Goal: Information Seeking & Learning: Learn about a topic

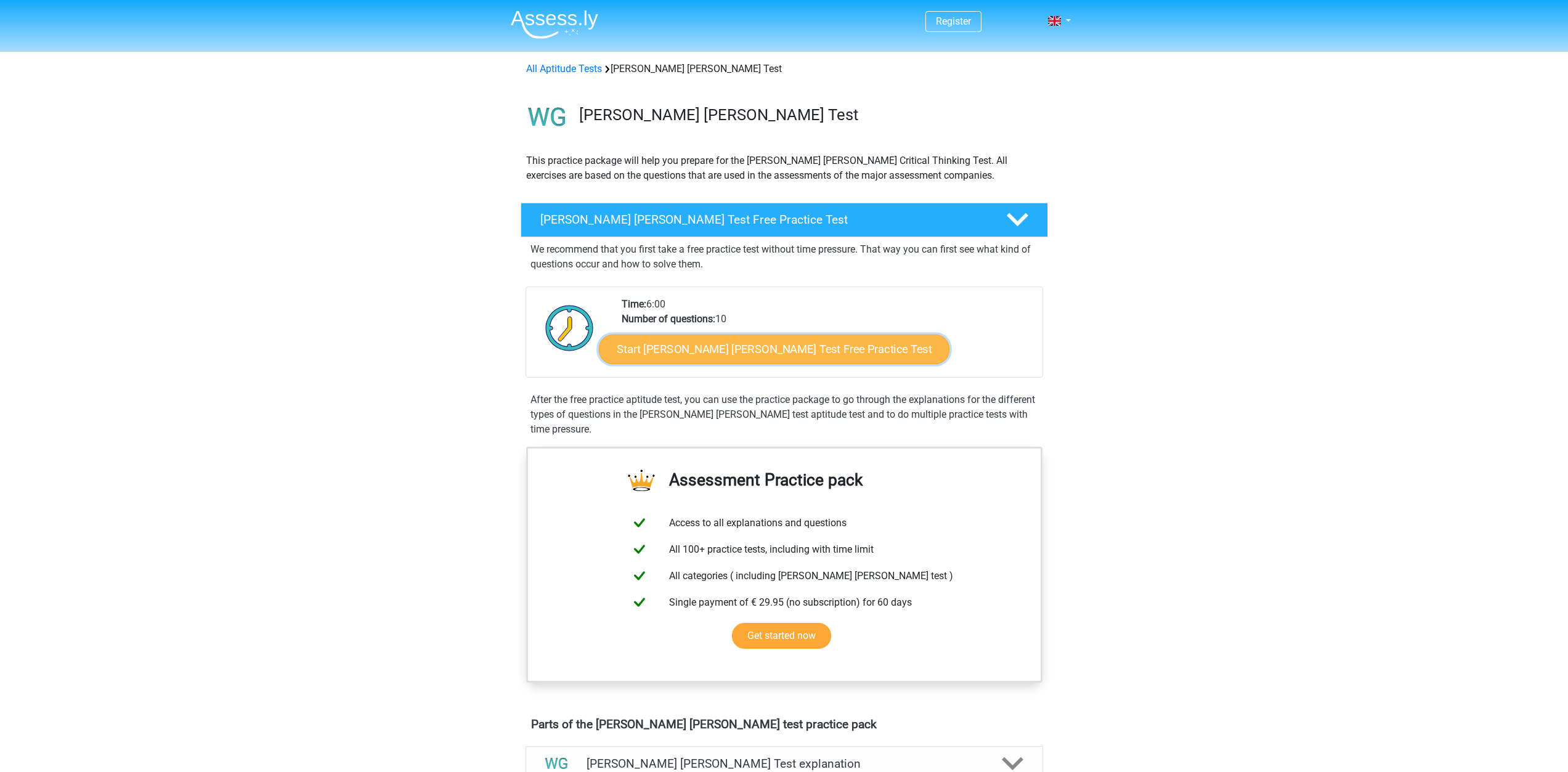
click at [776, 356] on link "Start Watson Glaser Test Free Practice Test" at bounding box center [774, 349] width 351 height 29
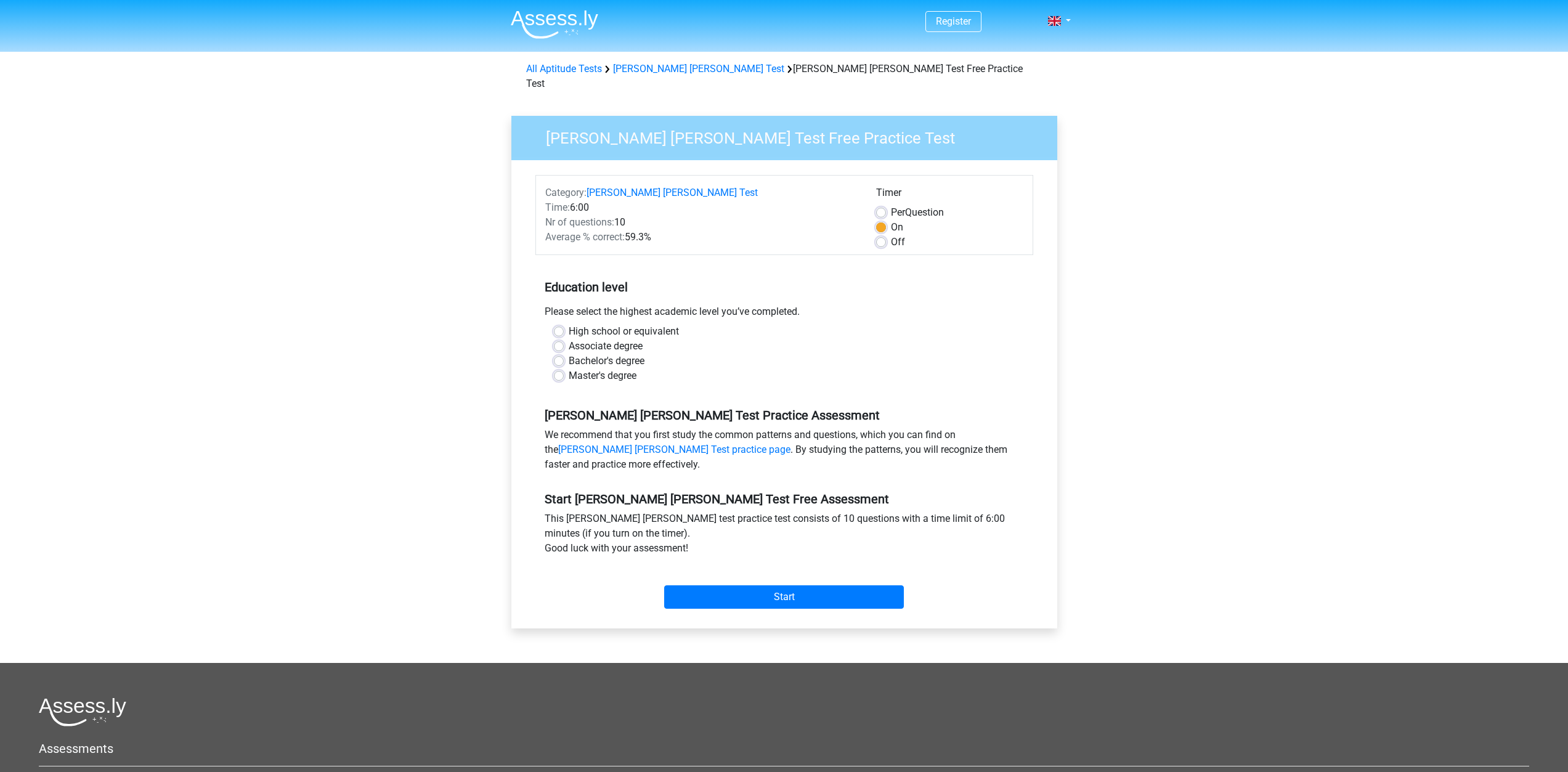
click at [569, 324] on label "High school or equivalent" at bounding box center [624, 331] width 110 height 15
click at [557, 324] on input "High school or equivalent" at bounding box center [558, 330] width 10 height 12
radio input "true"
click at [569, 324] on label "High school or equivalent" at bounding box center [624, 331] width 110 height 15
click at [557, 324] on input "High school or equivalent" at bounding box center [558, 330] width 10 height 12
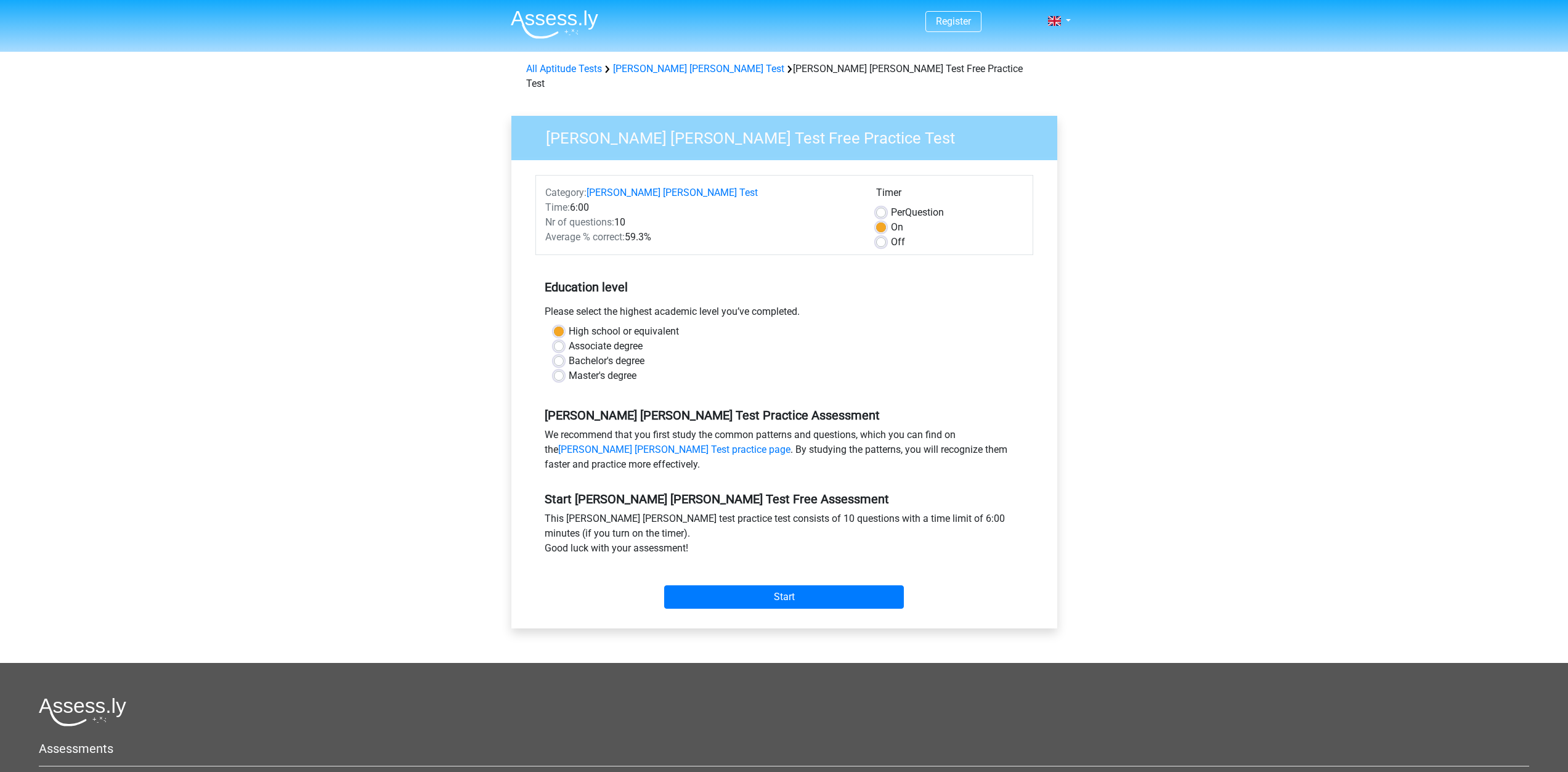
click at [569, 339] on label "Associate degree" at bounding box center [605, 346] width 74 height 15
click at [563, 339] on input "Associate degree" at bounding box center [558, 345] width 10 height 12
radio input "true"
click at [749, 585] on input "Start" at bounding box center [784, 597] width 240 height 24
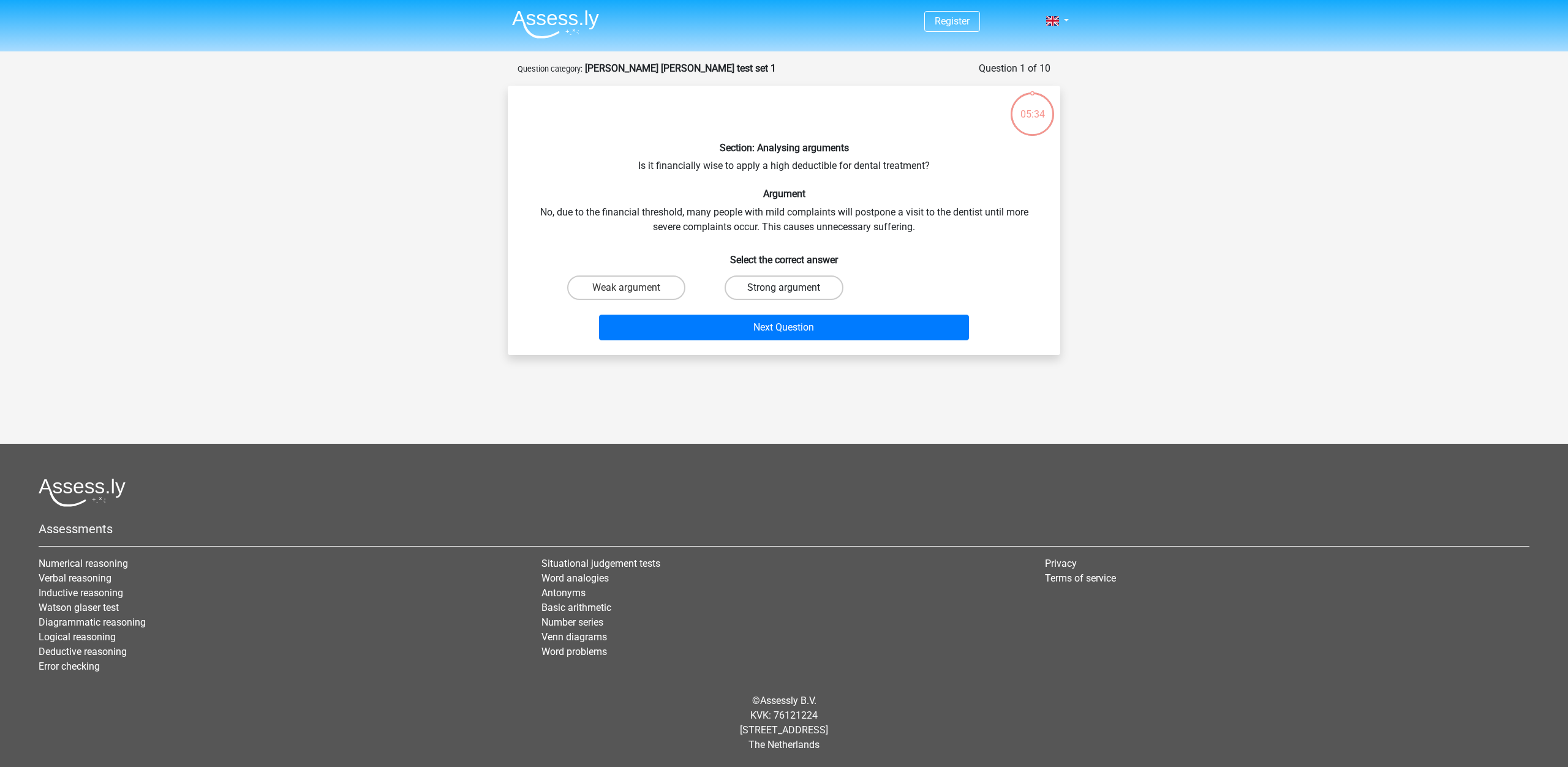
click at [749, 286] on label "Strong argument" at bounding box center [783, 288] width 118 height 24
click at [784, 288] on input "Strong argument" at bounding box center [788, 292] width 8 height 8
radio input "true"
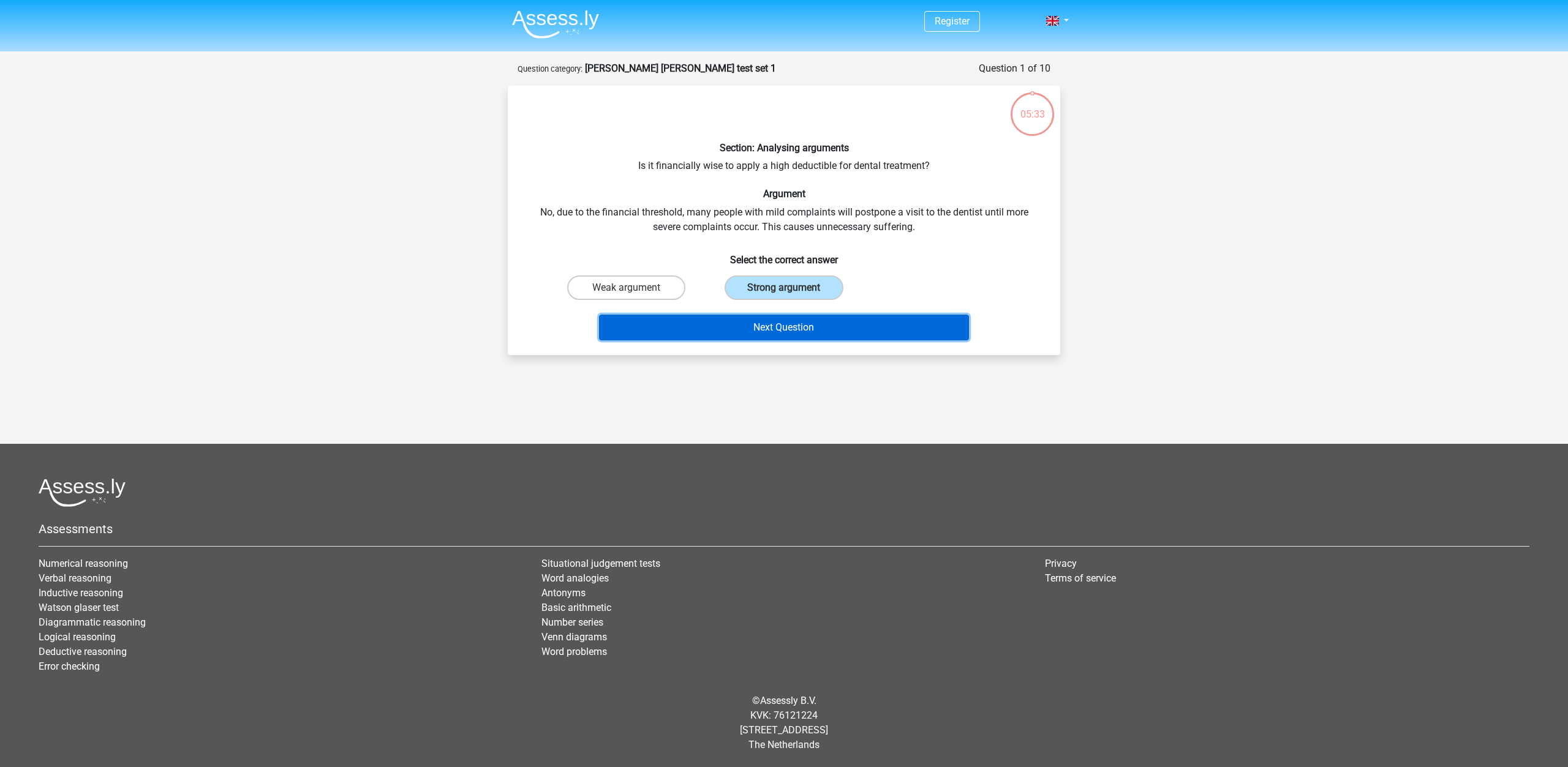
click at [771, 333] on button "Next Question" at bounding box center [784, 327] width 370 height 25
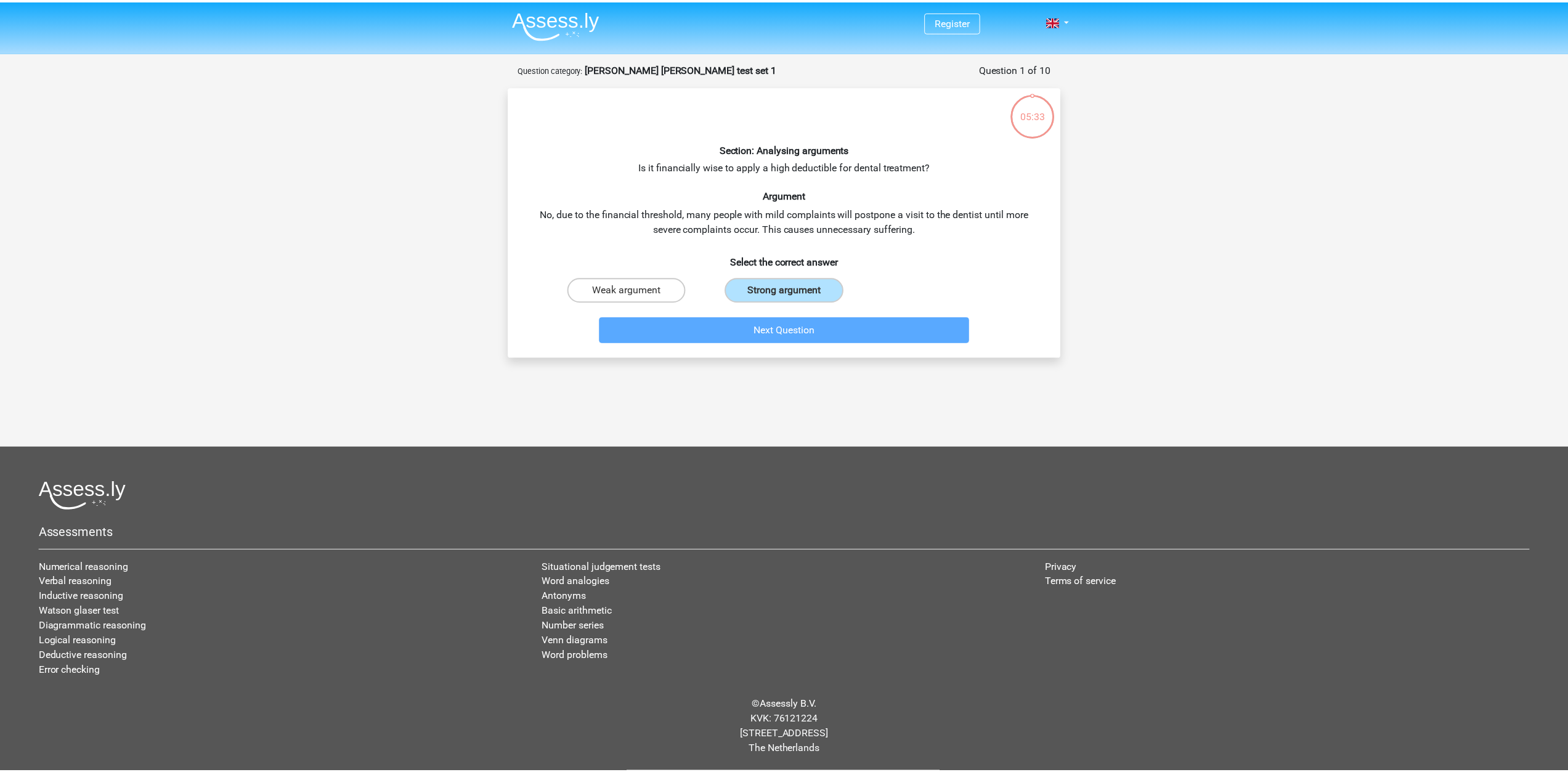
scroll to position [4, 0]
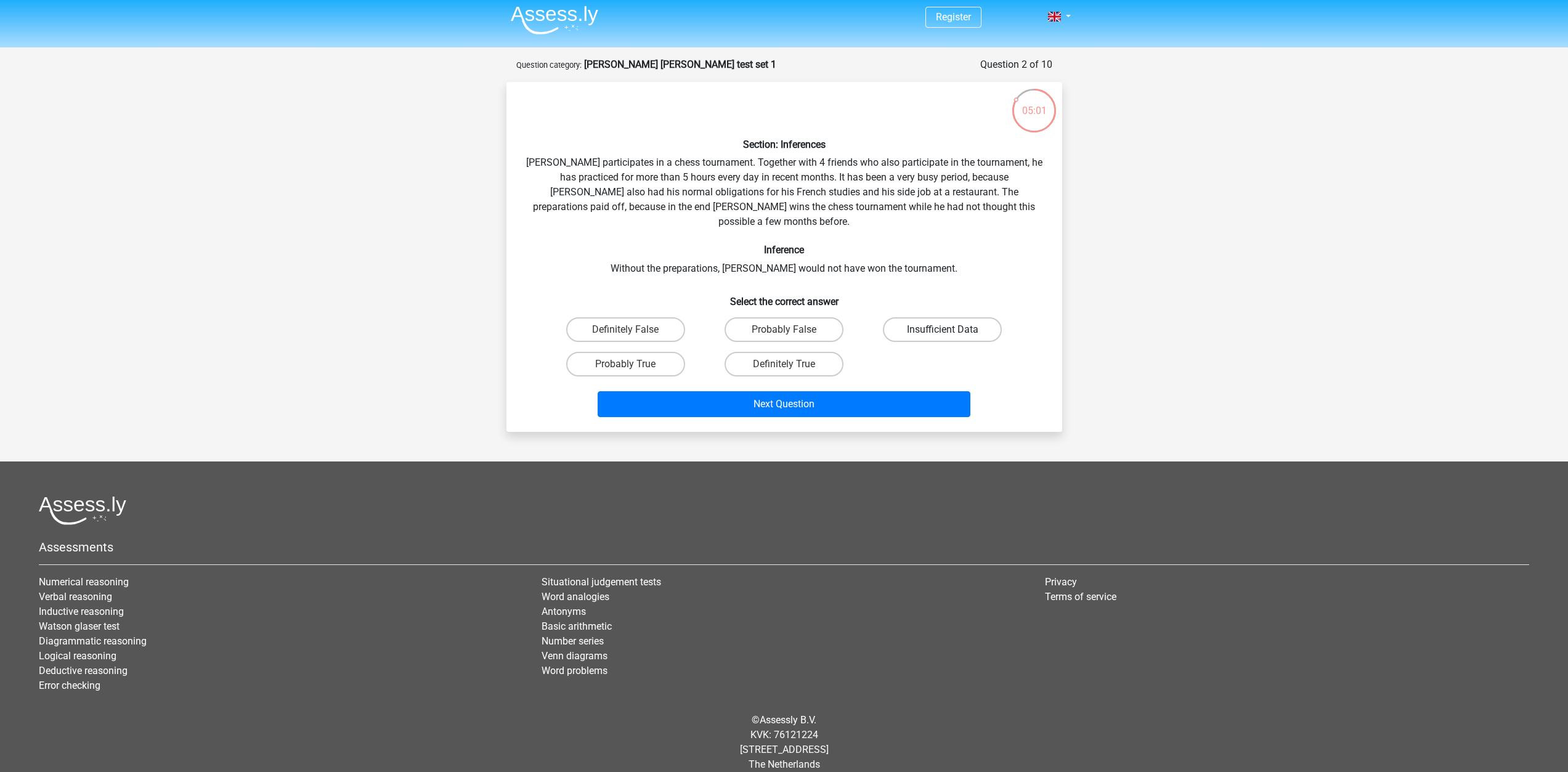
click at [969, 319] on label "Insufficient Data" at bounding box center [942, 330] width 119 height 24
click at [951, 330] on input "Insufficient Data" at bounding box center [947, 333] width 8 height 8
radio input "true"
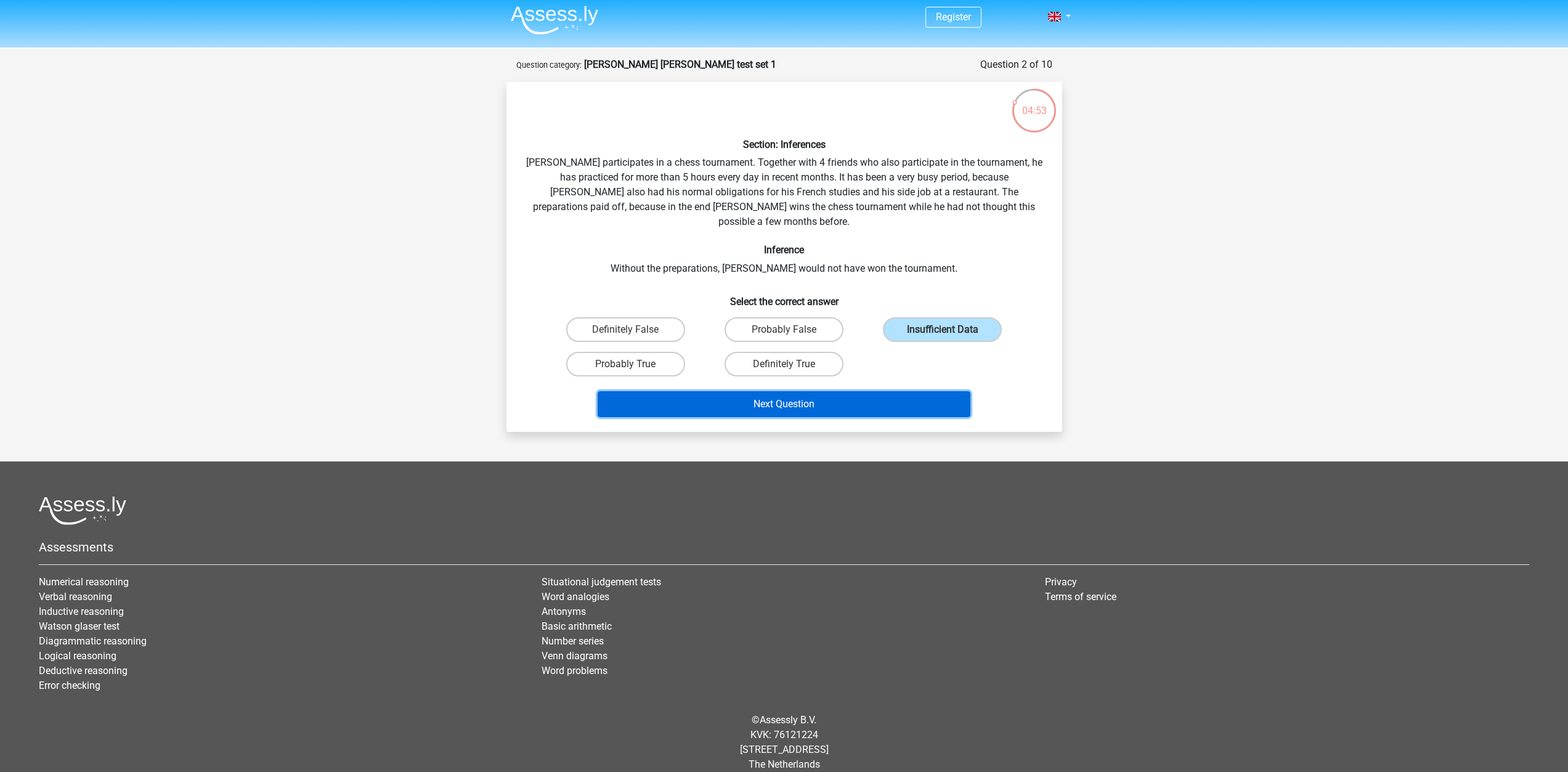
click at [759, 391] on button "Next Question" at bounding box center [783, 404] width 372 height 26
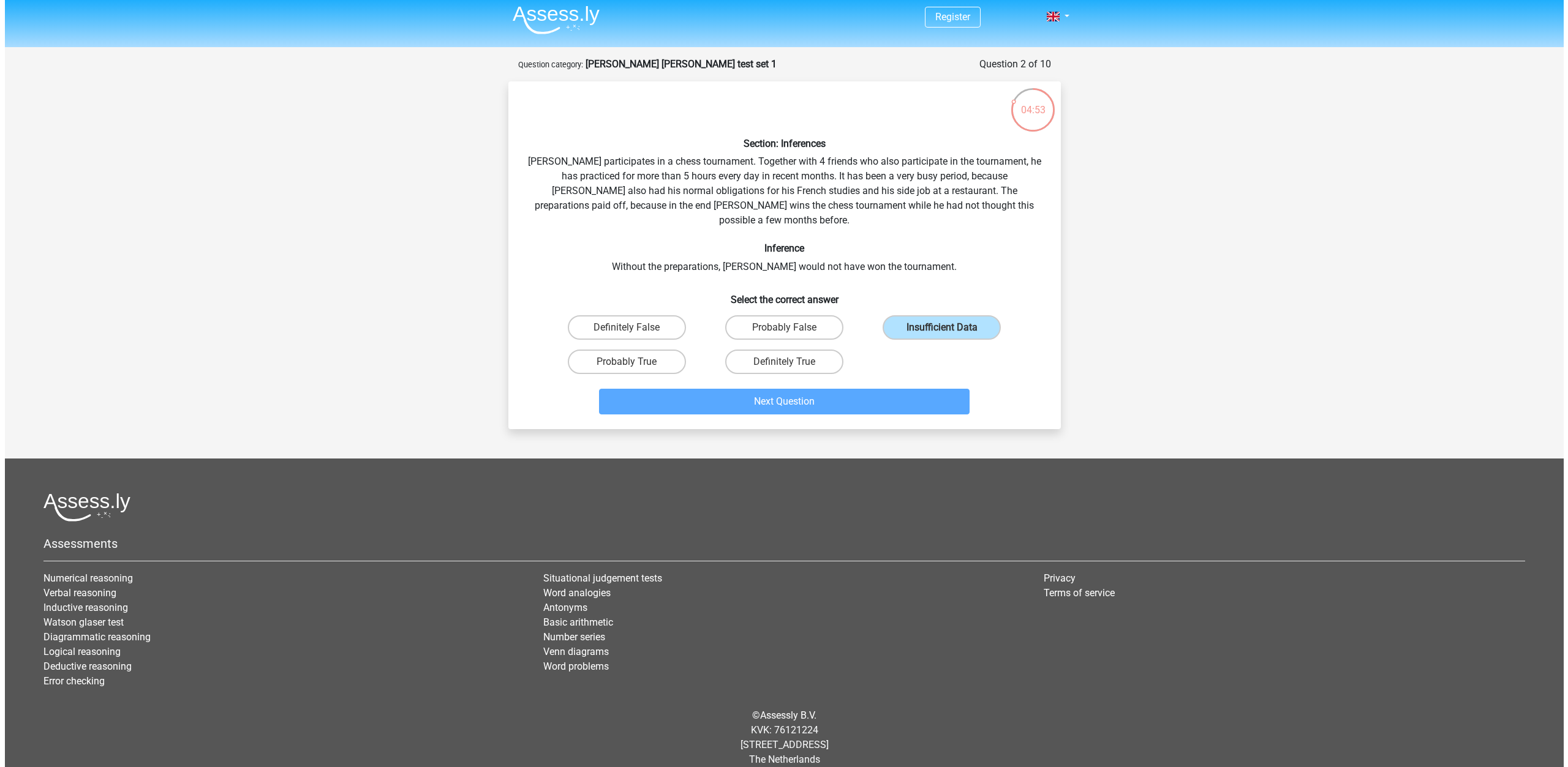
scroll to position [0, 0]
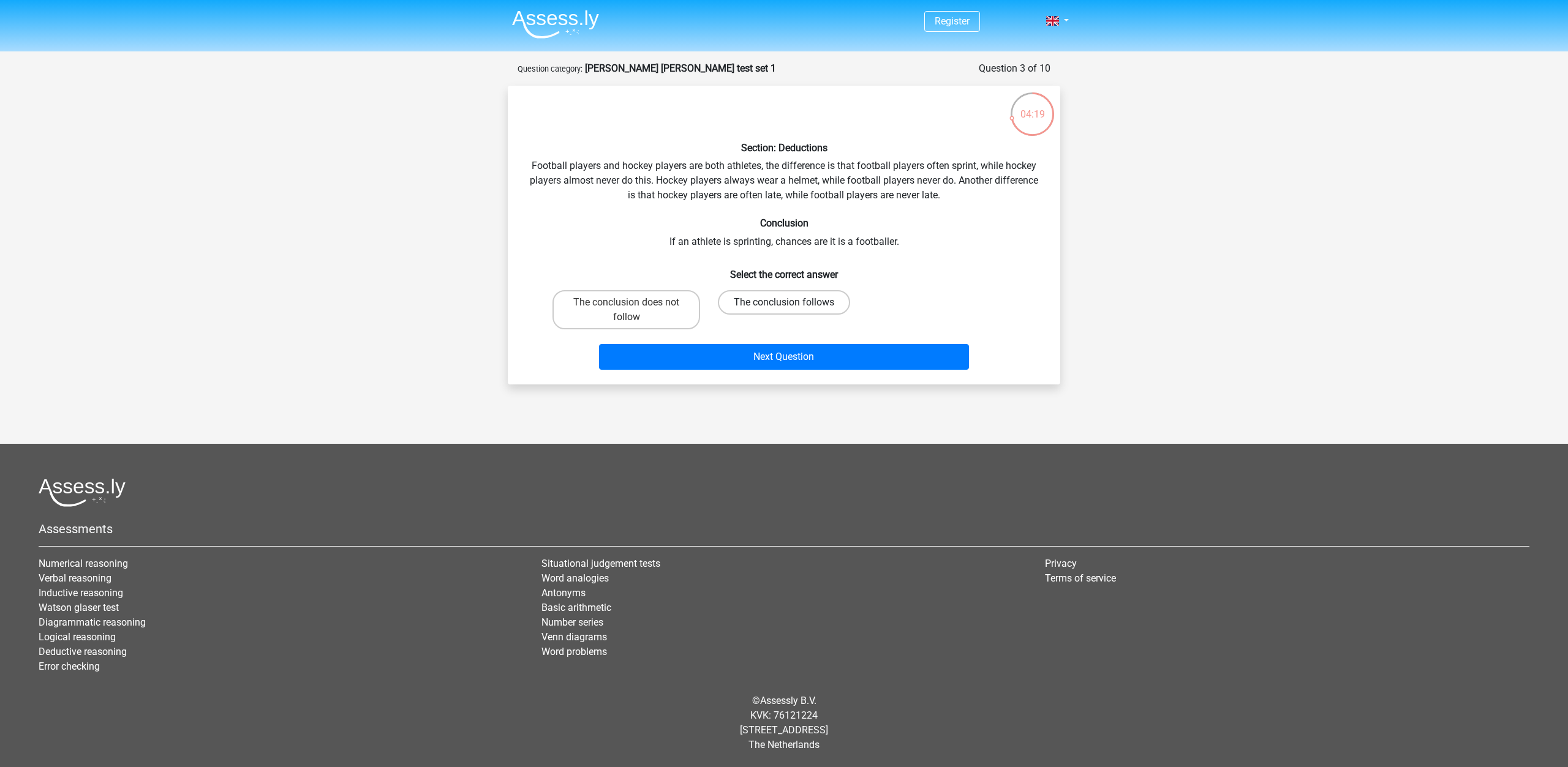
click at [783, 297] on label "The conclusion follows" at bounding box center [784, 303] width 133 height 24
click at [784, 303] on input "The conclusion follows" at bounding box center [788, 306] width 8 height 8
radio input "true"
click at [615, 303] on label "The conclusion does not follow" at bounding box center [626, 310] width 148 height 39
click at [626, 303] on input "The conclusion does not follow" at bounding box center [630, 306] width 8 height 8
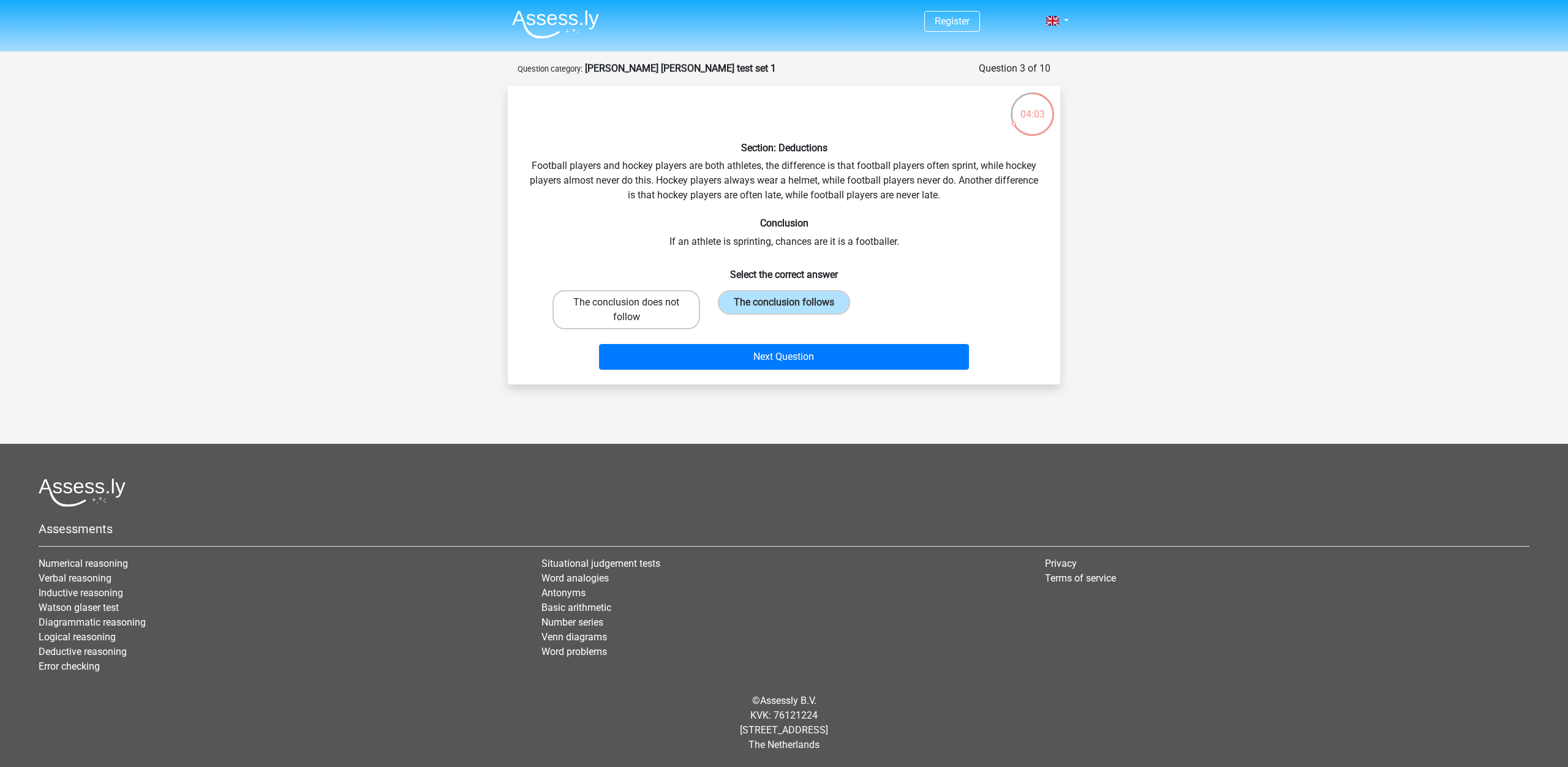
radio input "true"
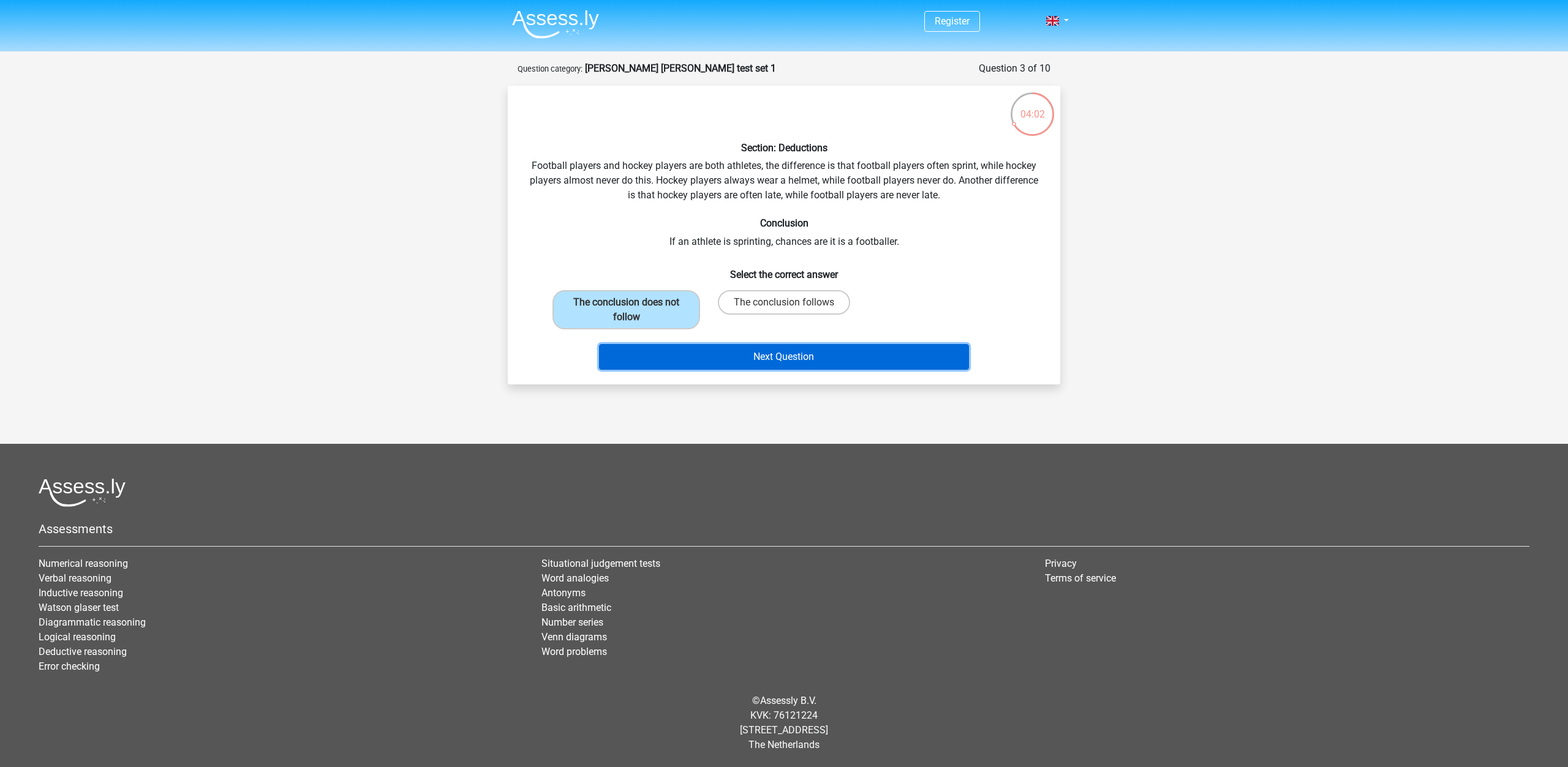
click at [712, 350] on button "Next Question" at bounding box center [784, 357] width 370 height 25
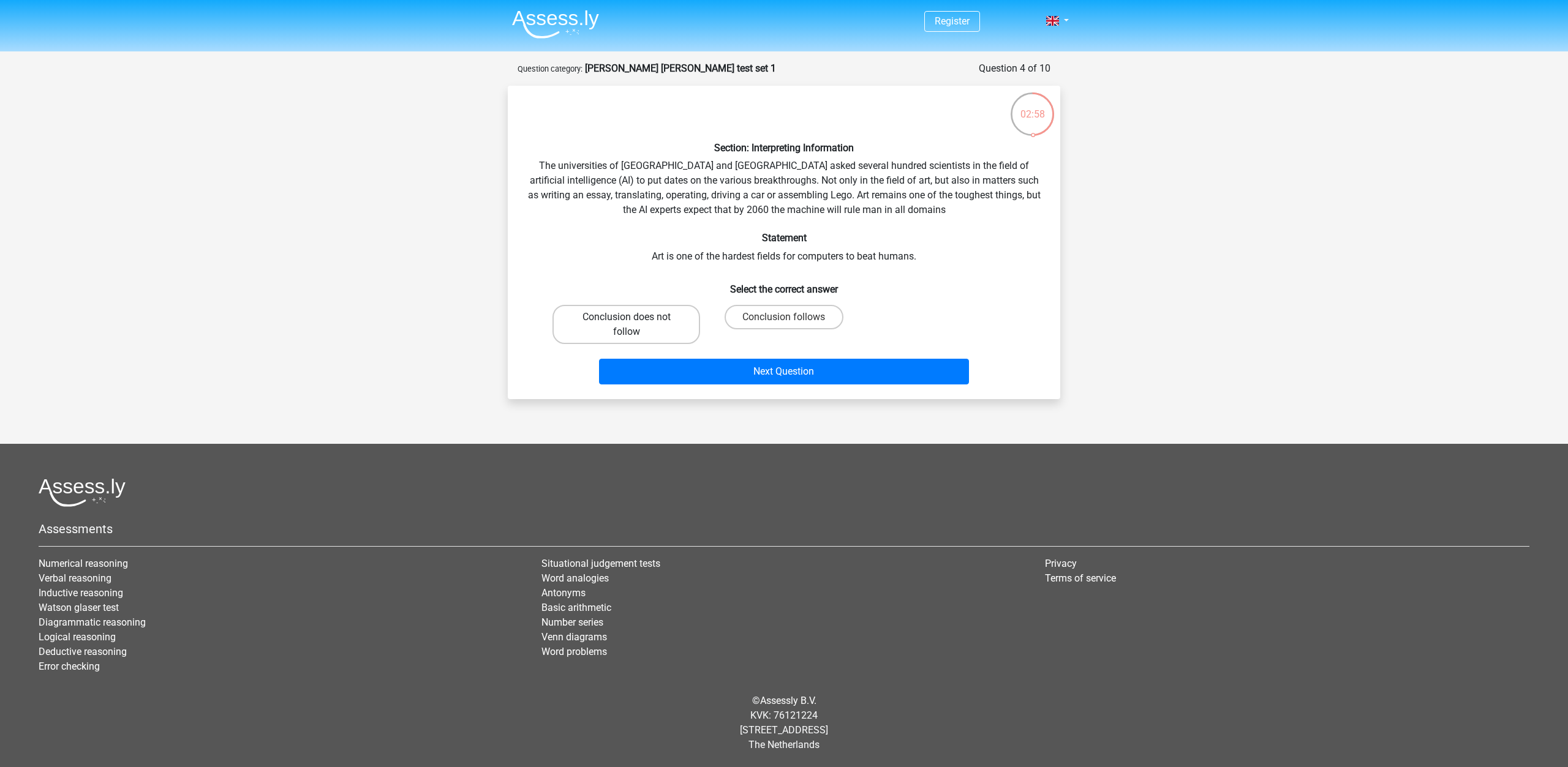
click at [635, 332] on label "Conclusion does not follow" at bounding box center [626, 325] width 148 height 39
click at [635, 325] on input "Conclusion does not follow" at bounding box center [630, 321] width 8 height 8
radio input "true"
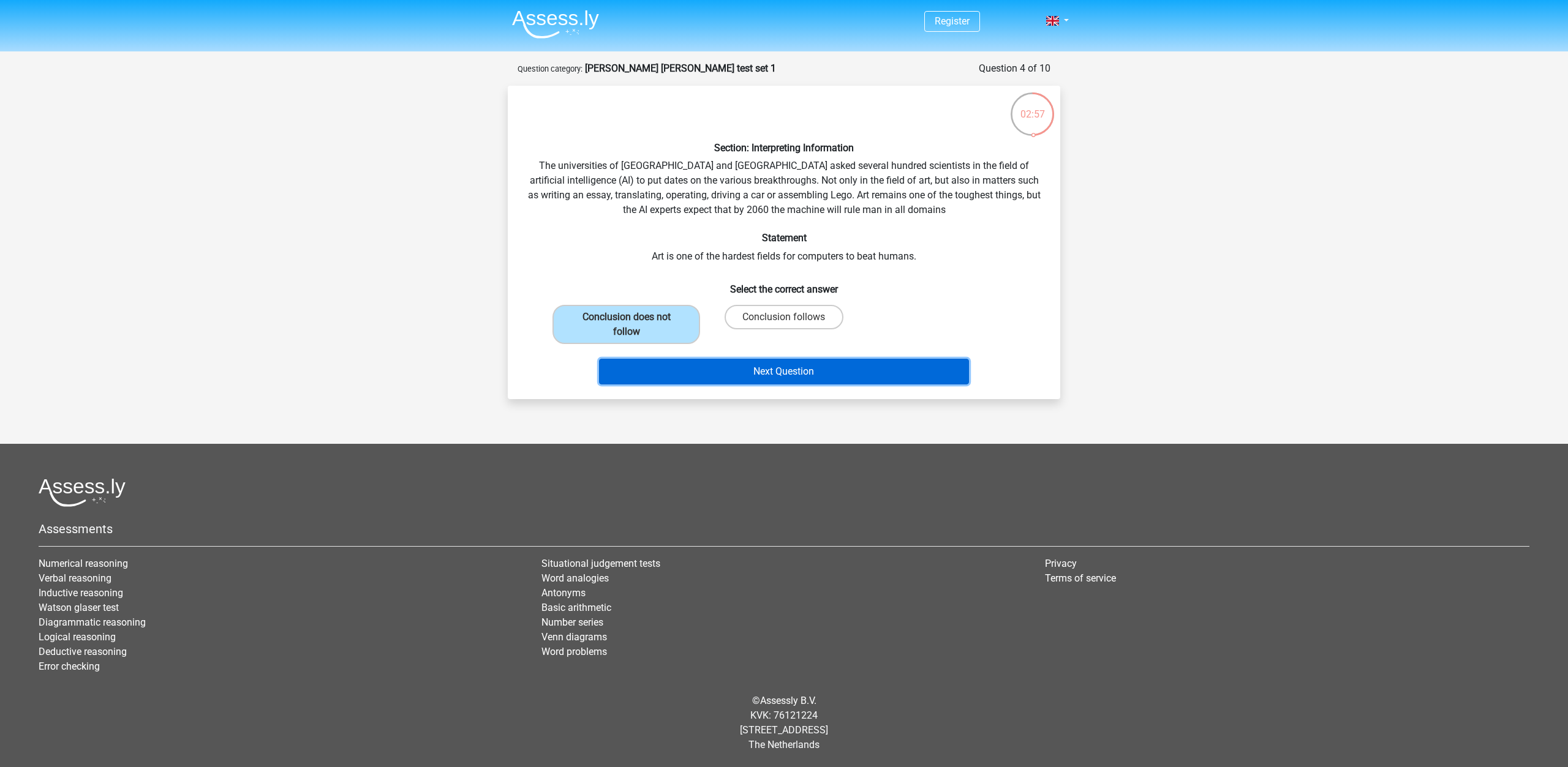
click at [719, 374] on button "Next Question" at bounding box center [784, 371] width 370 height 25
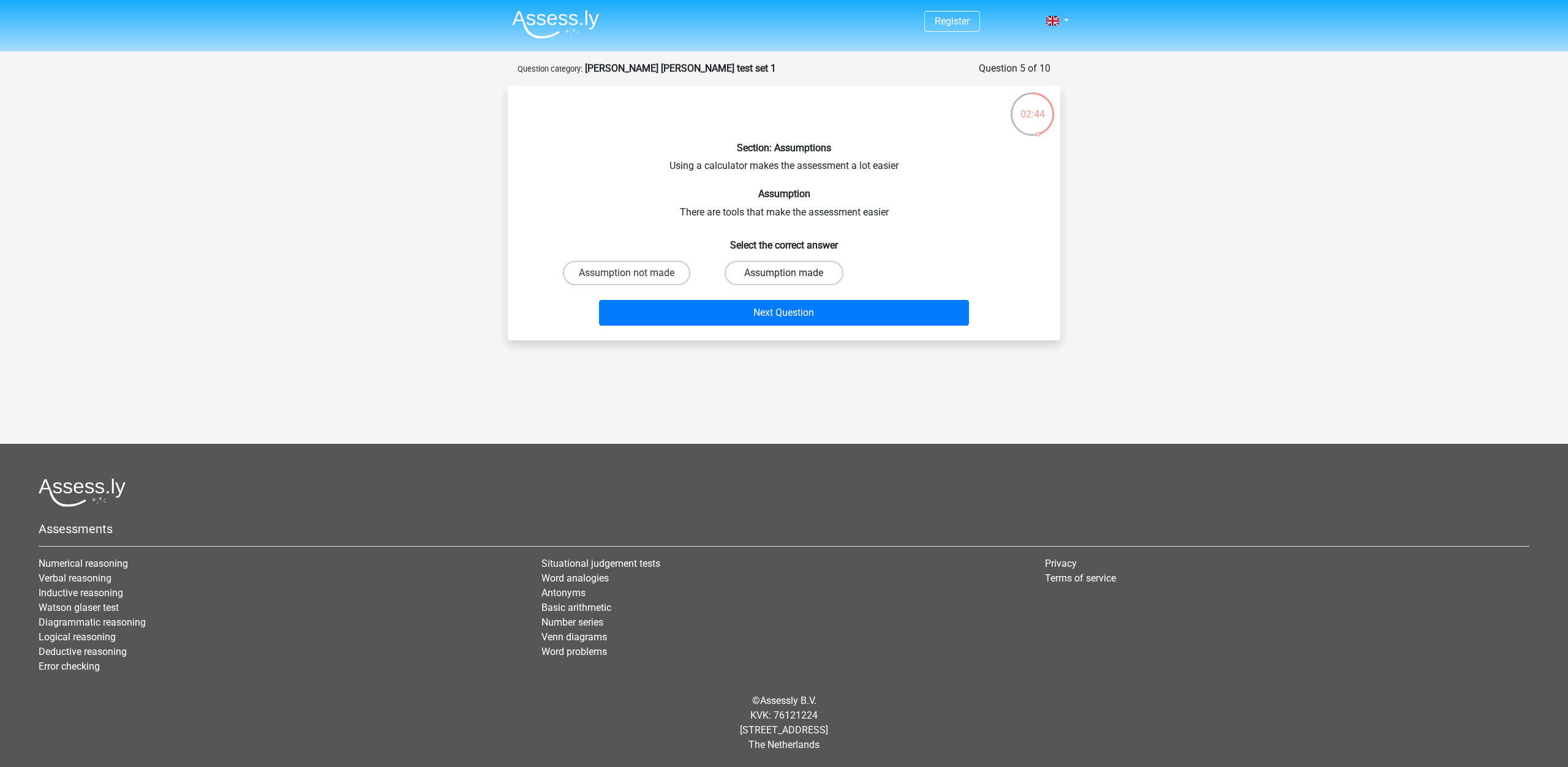
click at [796, 276] on label "Assumption made" at bounding box center [783, 273] width 118 height 24
click at [792, 276] on input "Assumption made" at bounding box center [788, 277] width 8 height 8
radio input "true"
click at [816, 314] on button "Next Question" at bounding box center [784, 313] width 370 height 25
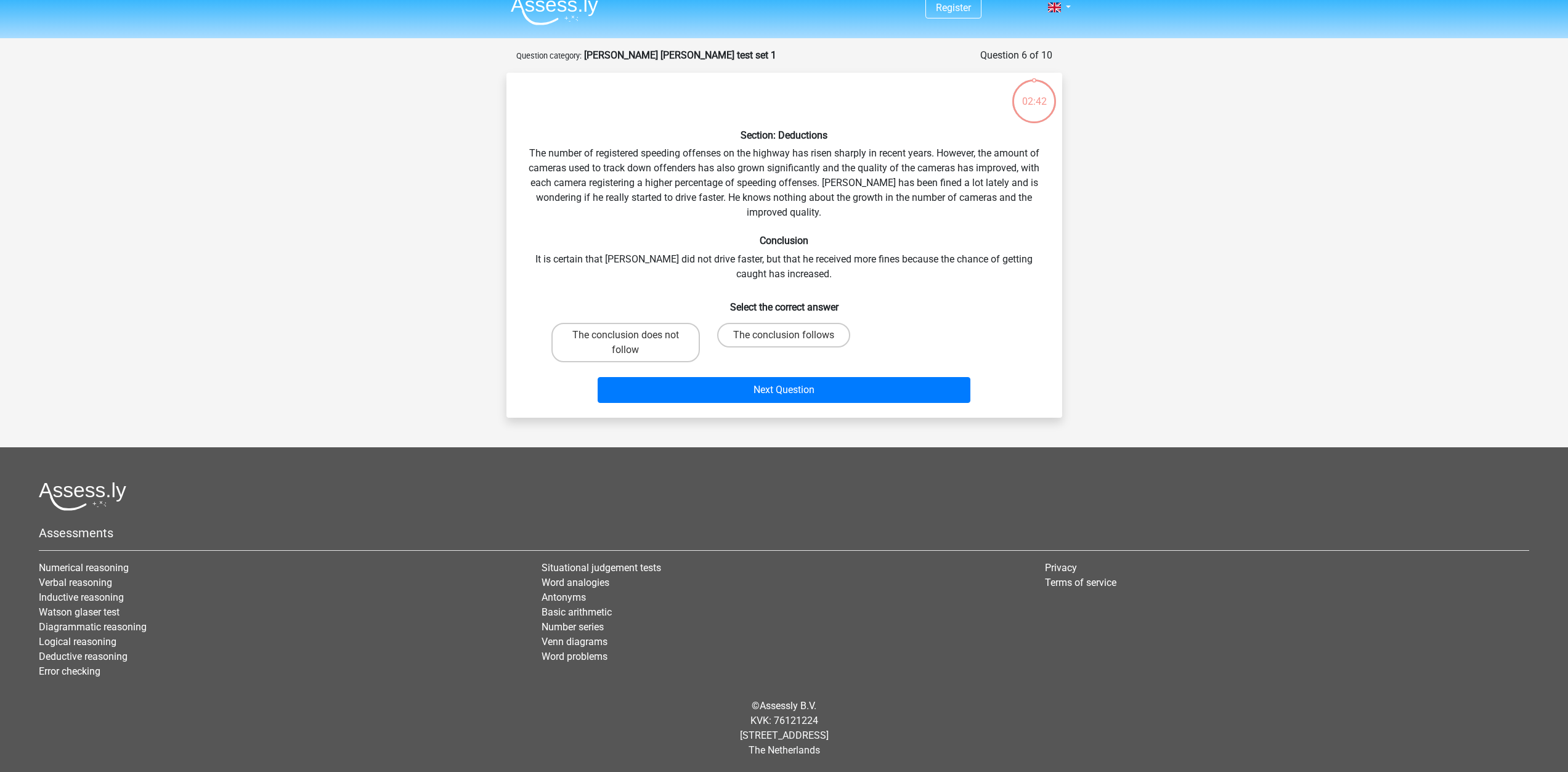
scroll to position [14, 0]
click at [660, 337] on label "The conclusion does not follow" at bounding box center [626, 342] width 149 height 40
click at [633, 337] on input "The conclusion does not follow" at bounding box center [630, 339] width 8 height 8
radio input "true"
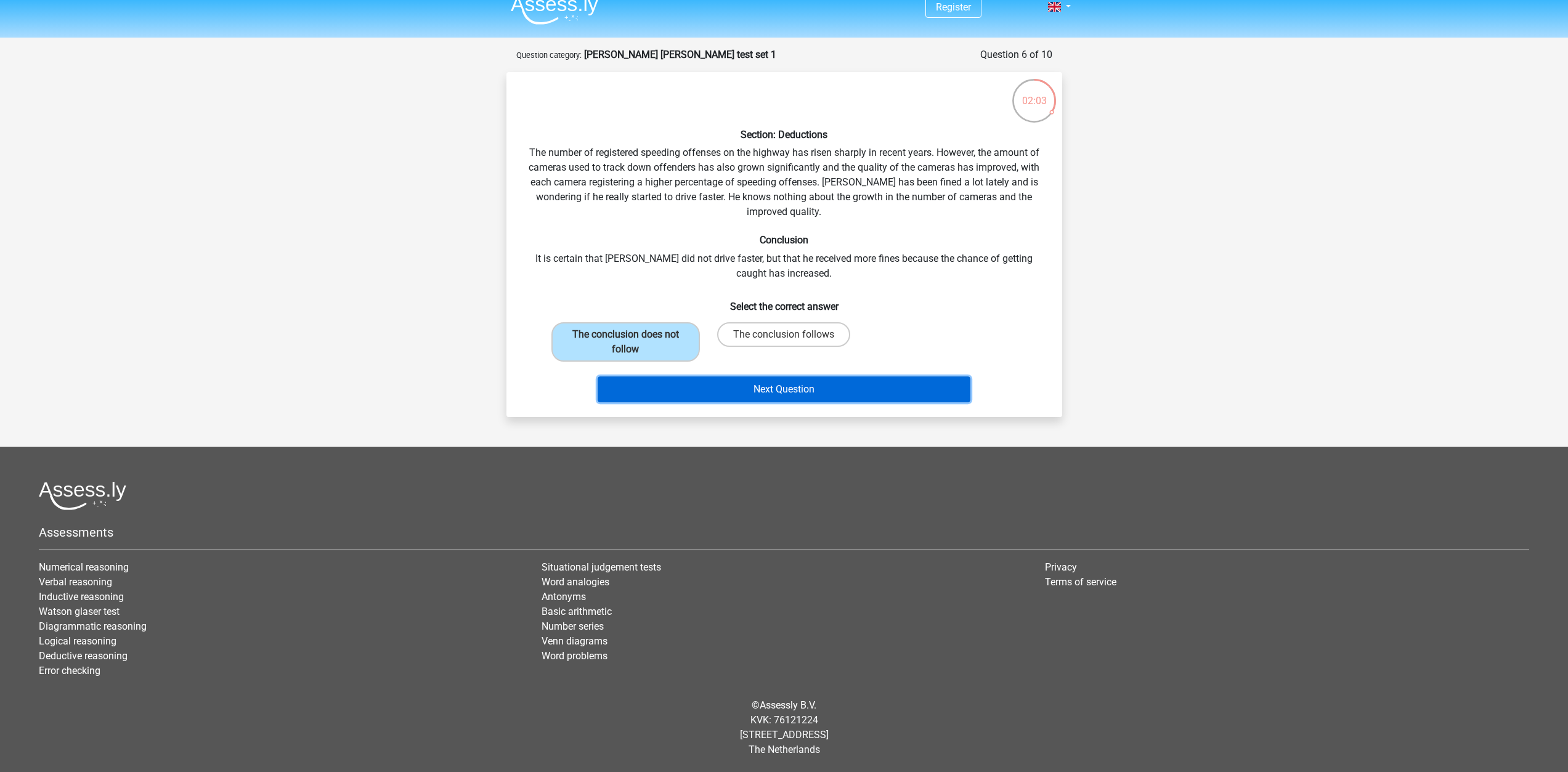
click at [689, 385] on button "Next Question" at bounding box center [783, 389] width 372 height 26
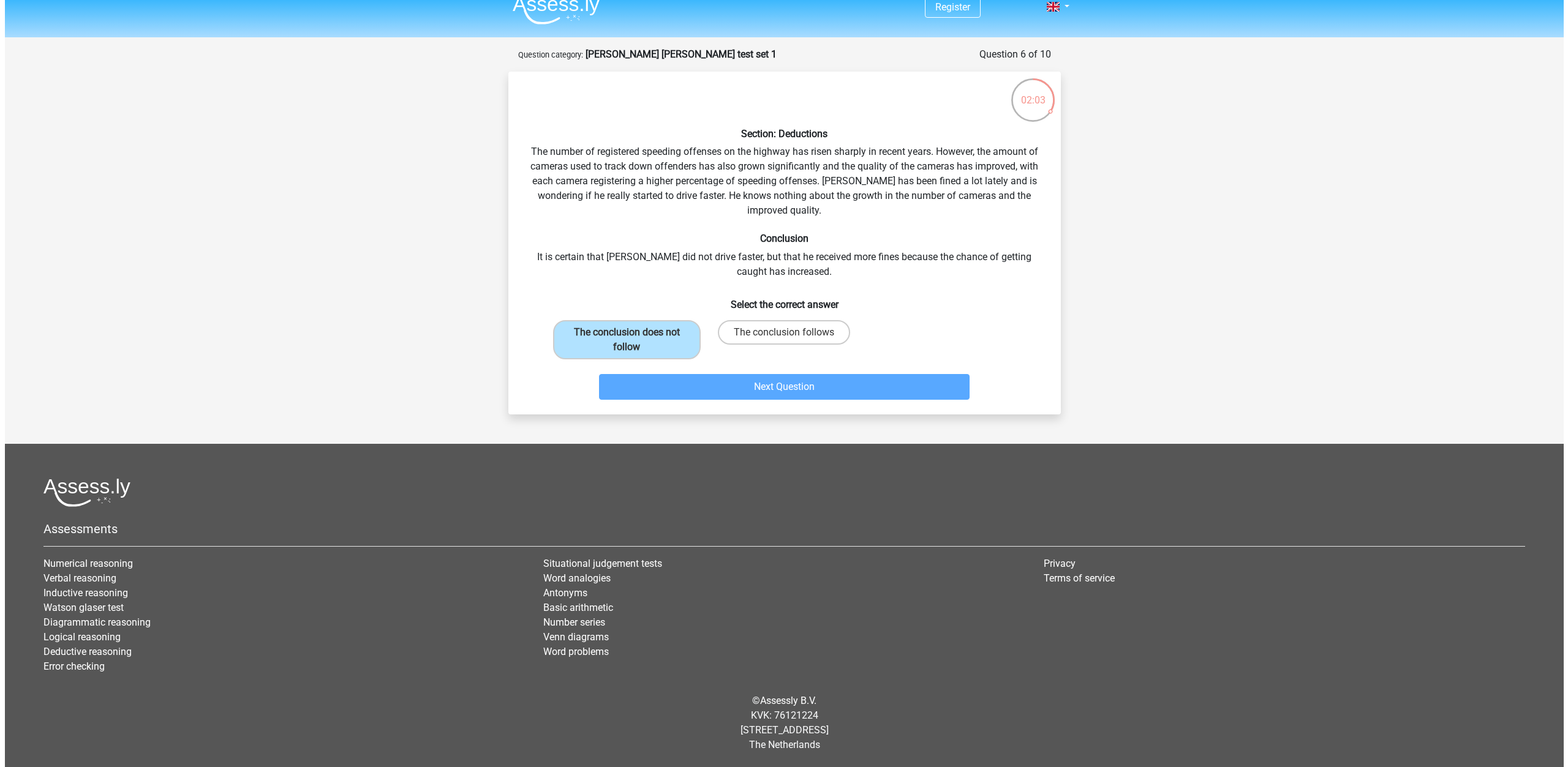
scroll to position [0, 0]
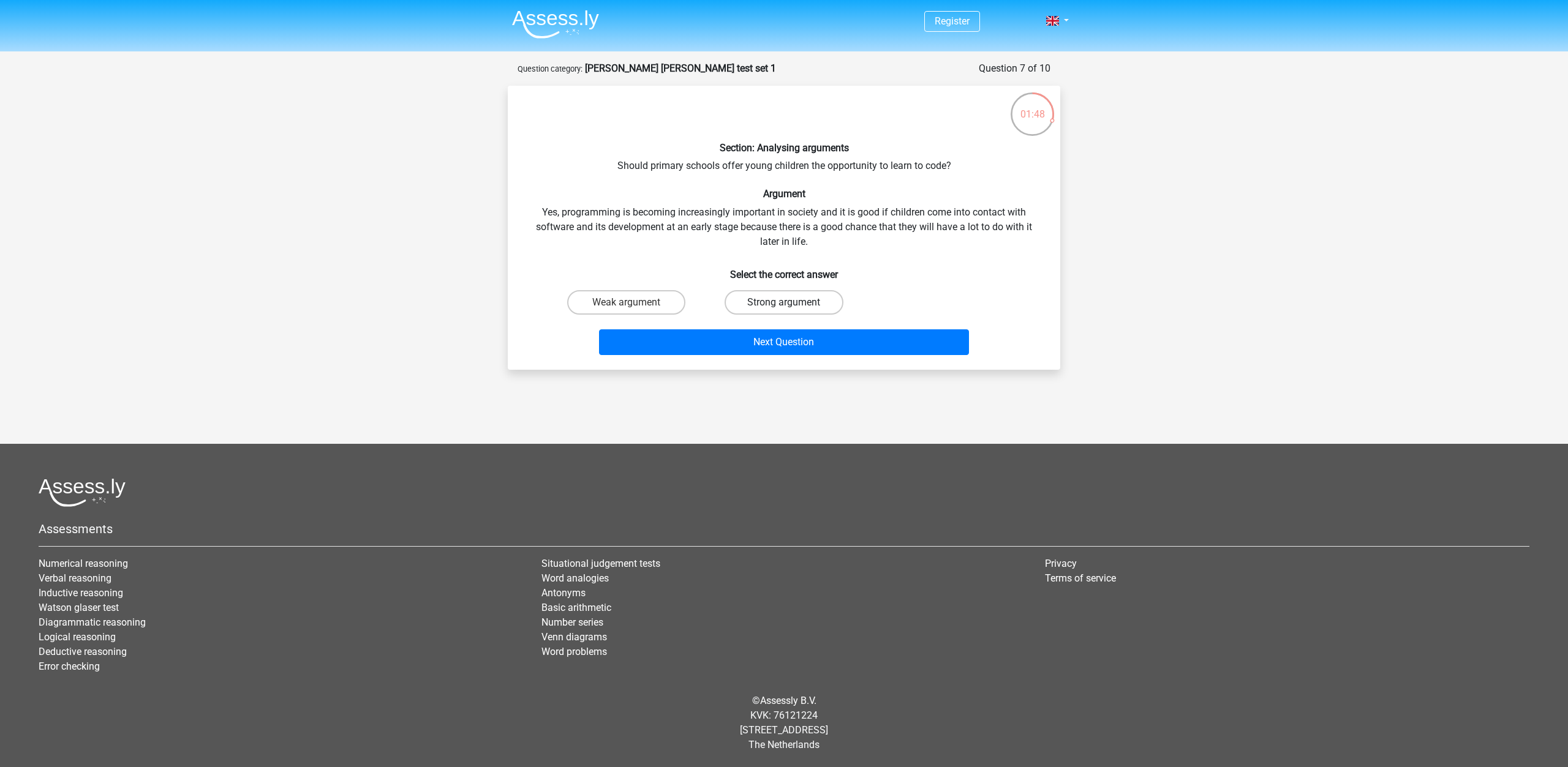
click at [741, 308] on label "Strong argument" at bounding box center [783, 303] width 118 height 24
click at [784, 308] on input "Strong argument" at bounding box center [788, 306] width 8 height 8
radio input "true"
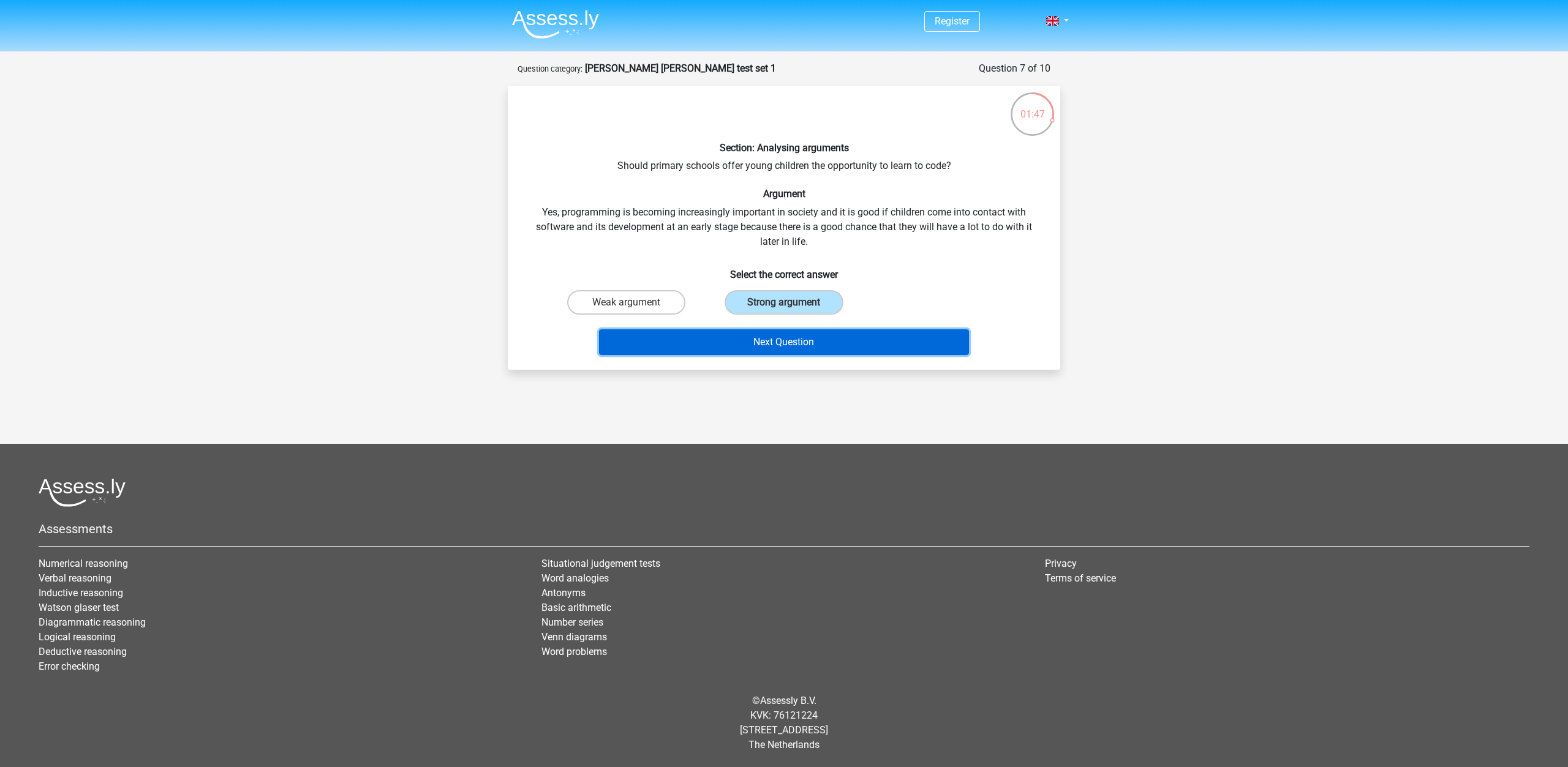
click at [754, 333] on button "Next Question" at bounding box center [784, 342] width 370 height 25
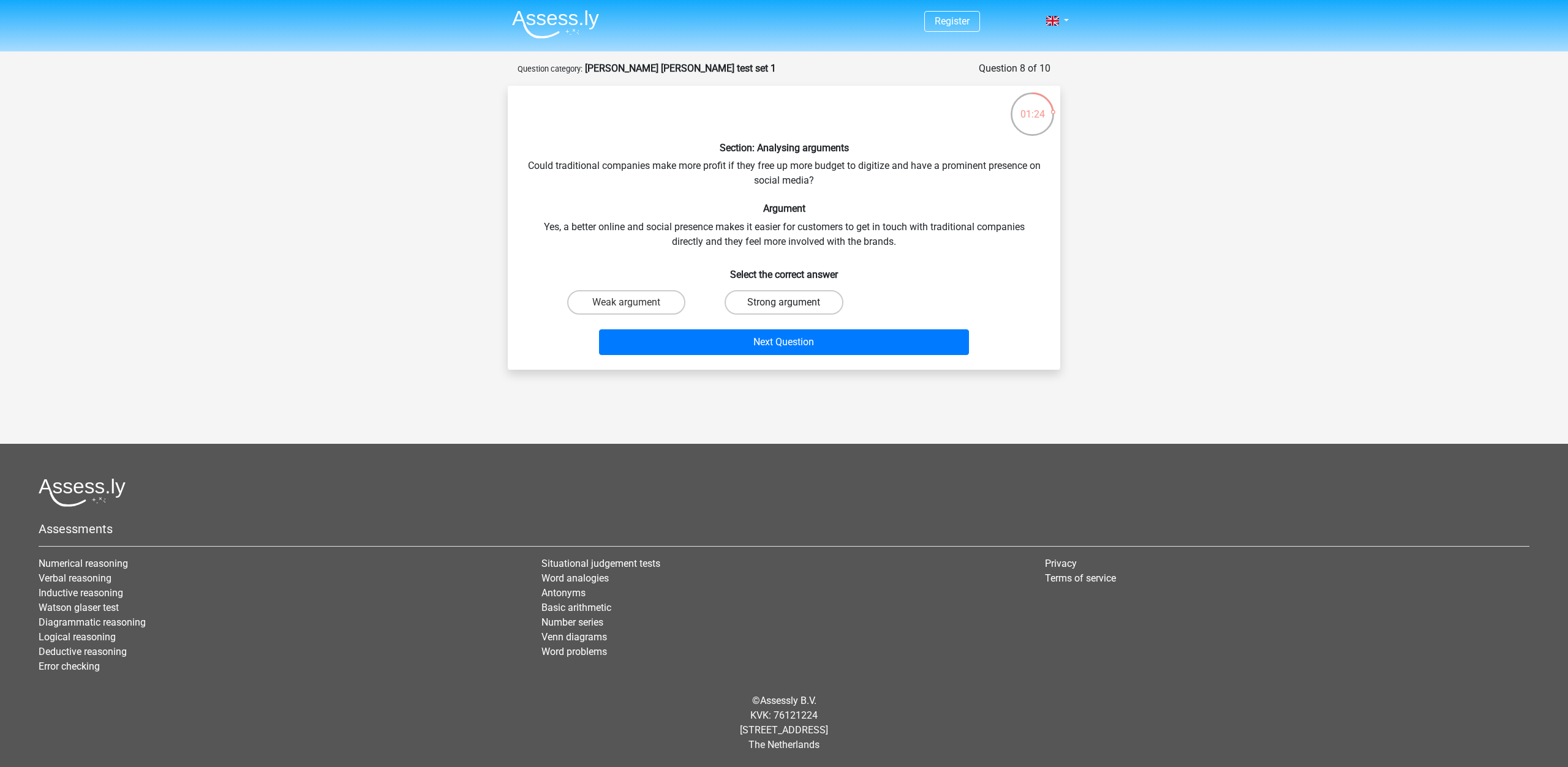
click at [771, 308] on label "Strong argument" at bounding box center [783, 303] width 118 height 24
click at [784, 308] on input "Strong argument" at bounding box center [788, 306] width 8 height 8
radio input "true"
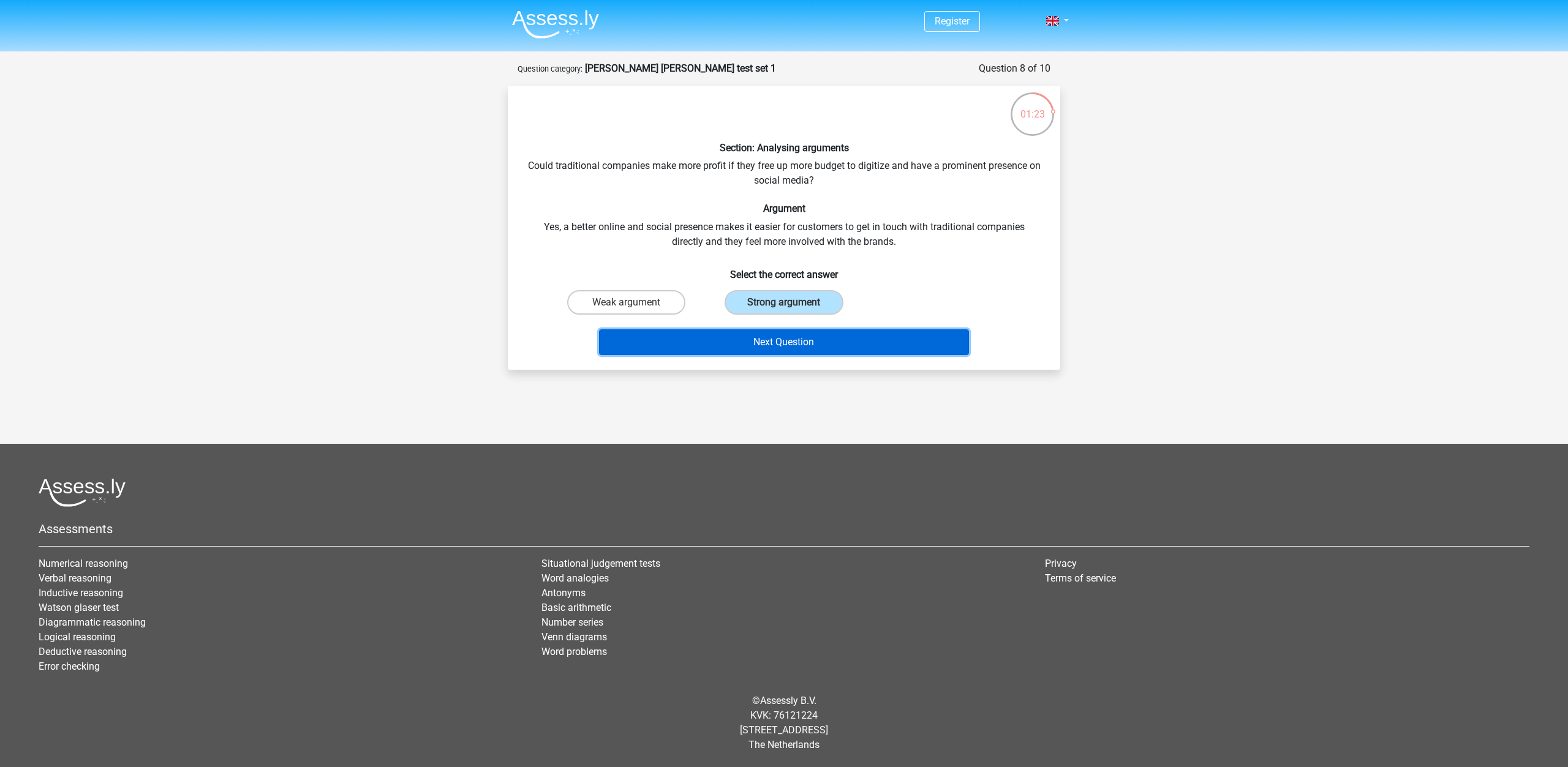
click at [773, 345] on button "Next Question" at bounding box center [784, 342] width 370 height 25
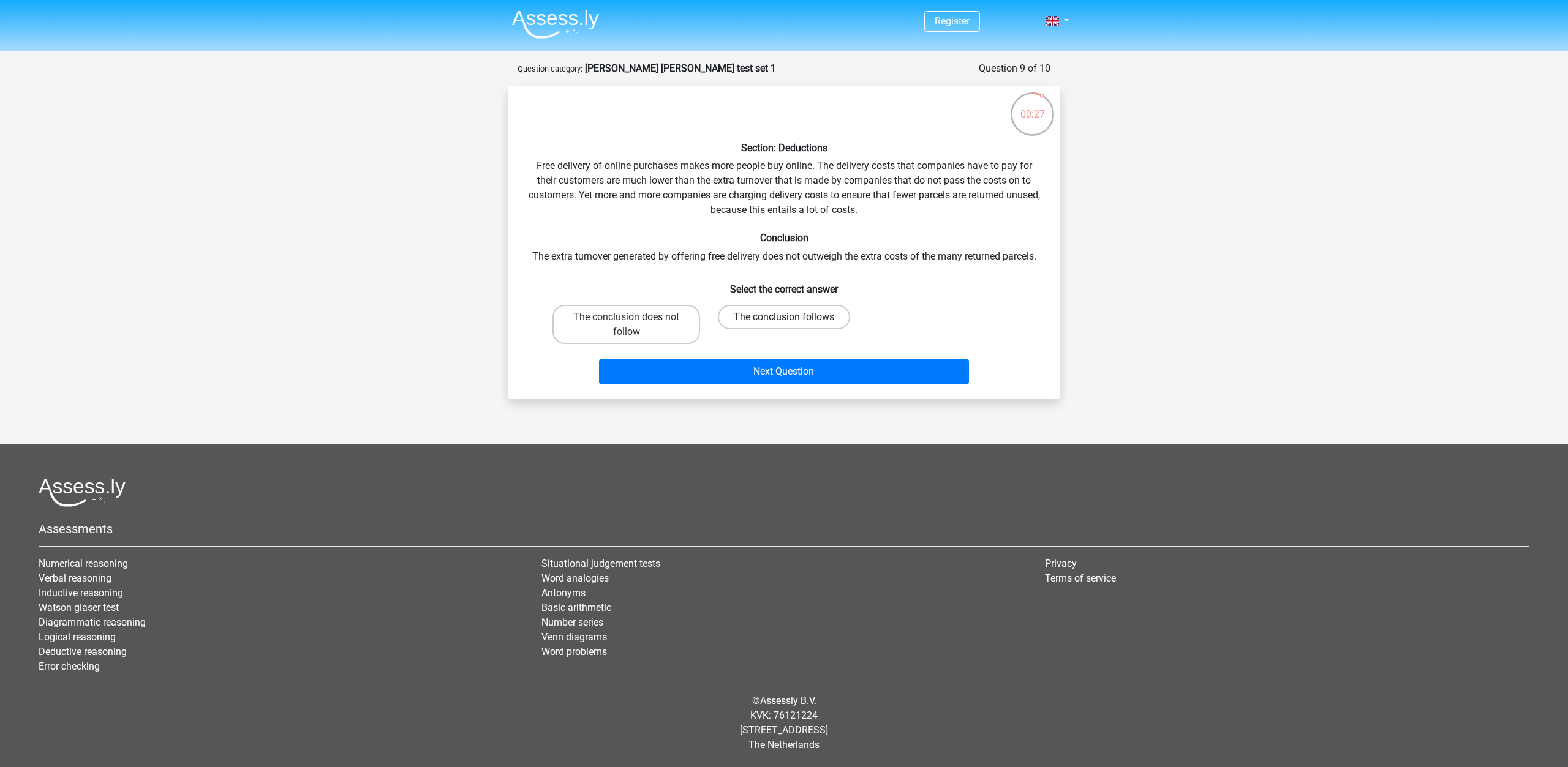
click at [823, 317] on label "The conclusion follows" at bounding box center [784, 317] width 133 height 24
click at [792, 317] on input "The conclusion follows" at bounding box center [788, 321] width 8 height 8
radio input "true"
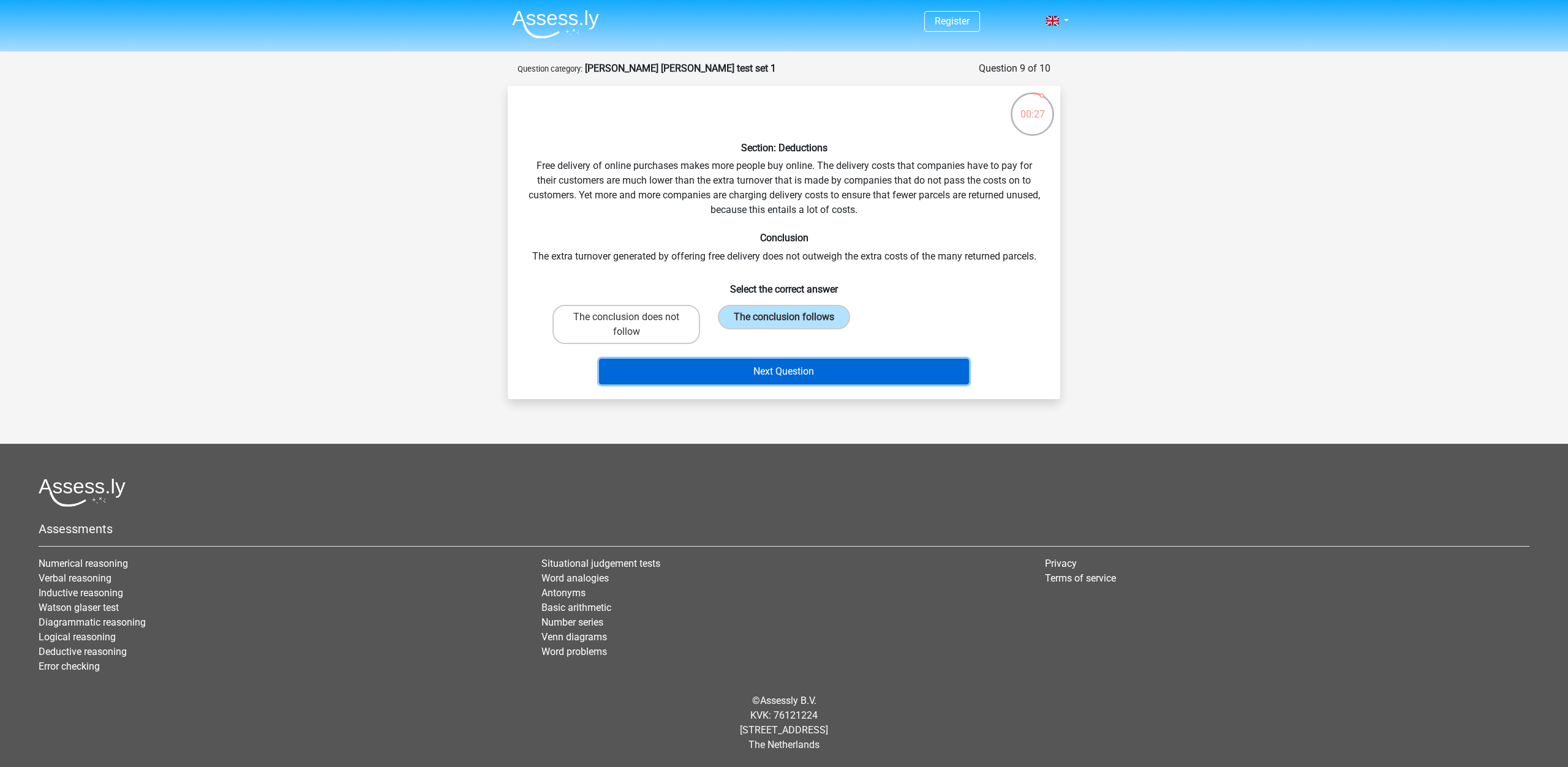
click at [795, 376] on button "Next Question" at bounding box center [784, 371] width 370 height 25
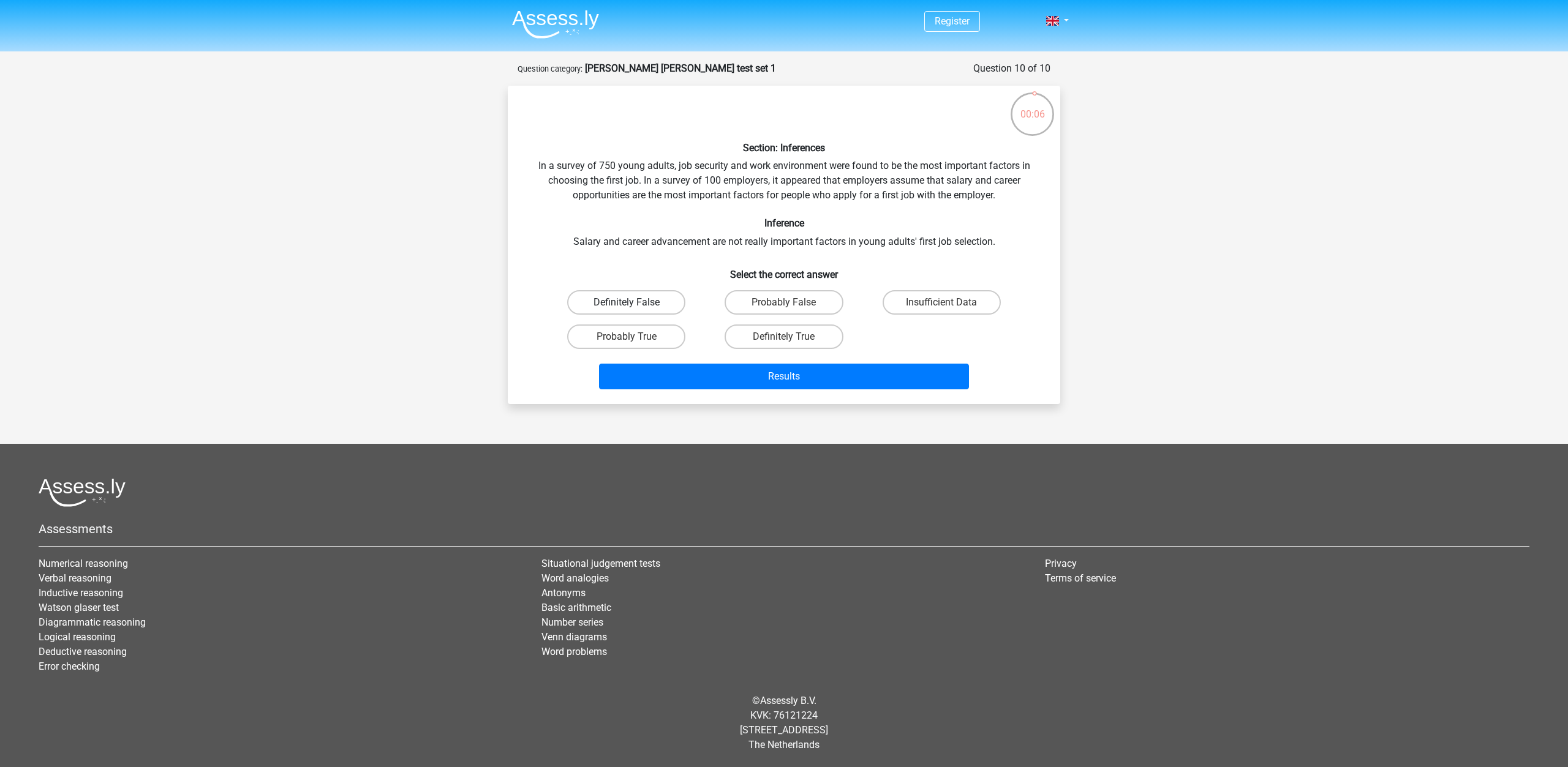
click at [671, 298] on label "Definitely False" at bounding box center [626, 303] width 118 height 24
click at [635, 303] on input "Definitely False" at bounding box center [630, 306] width 8 height 8
radio input "true"
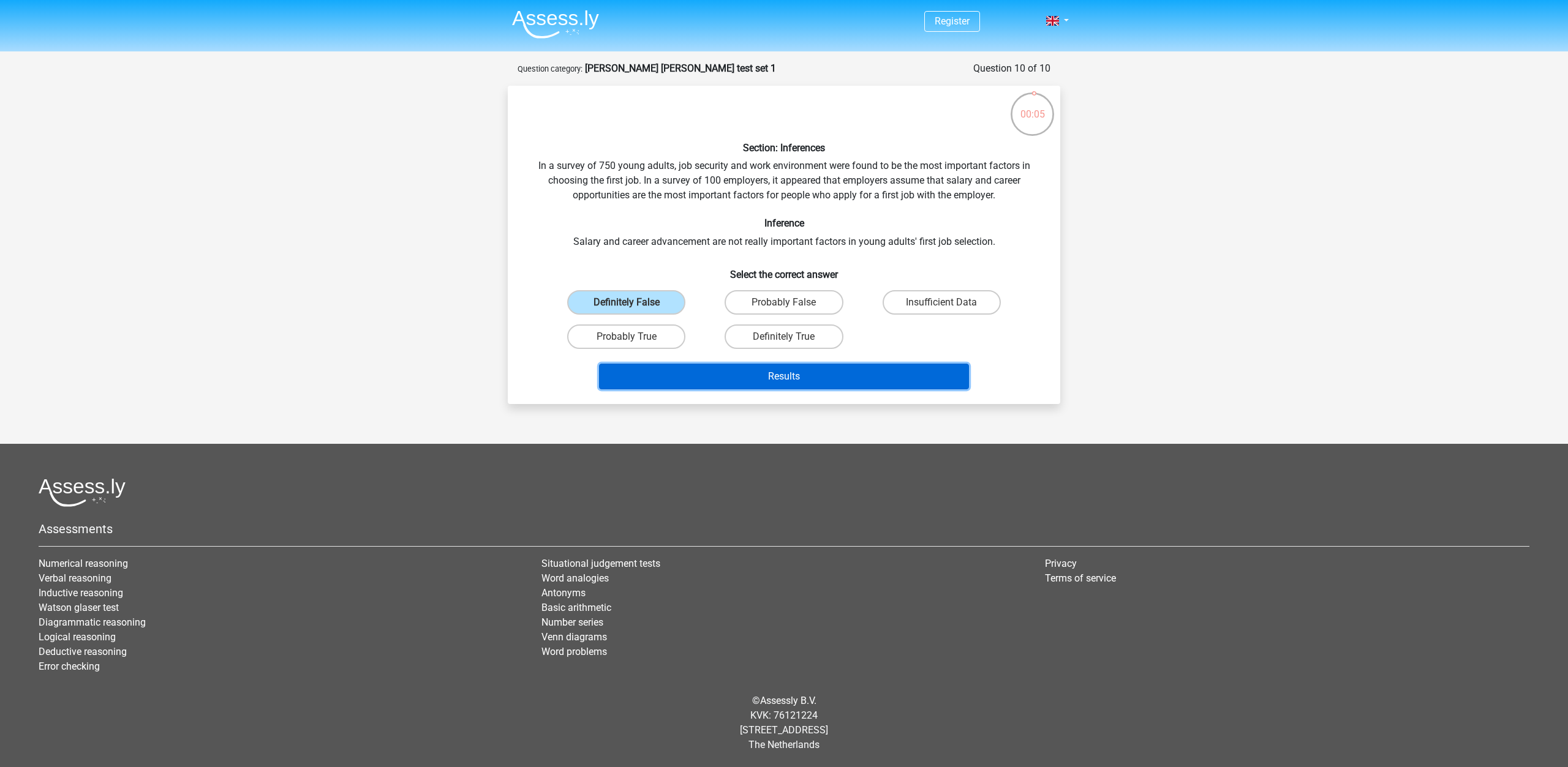
click at [744, 371] on button "Results" at bounding box center [784, 376] width 370 height 25
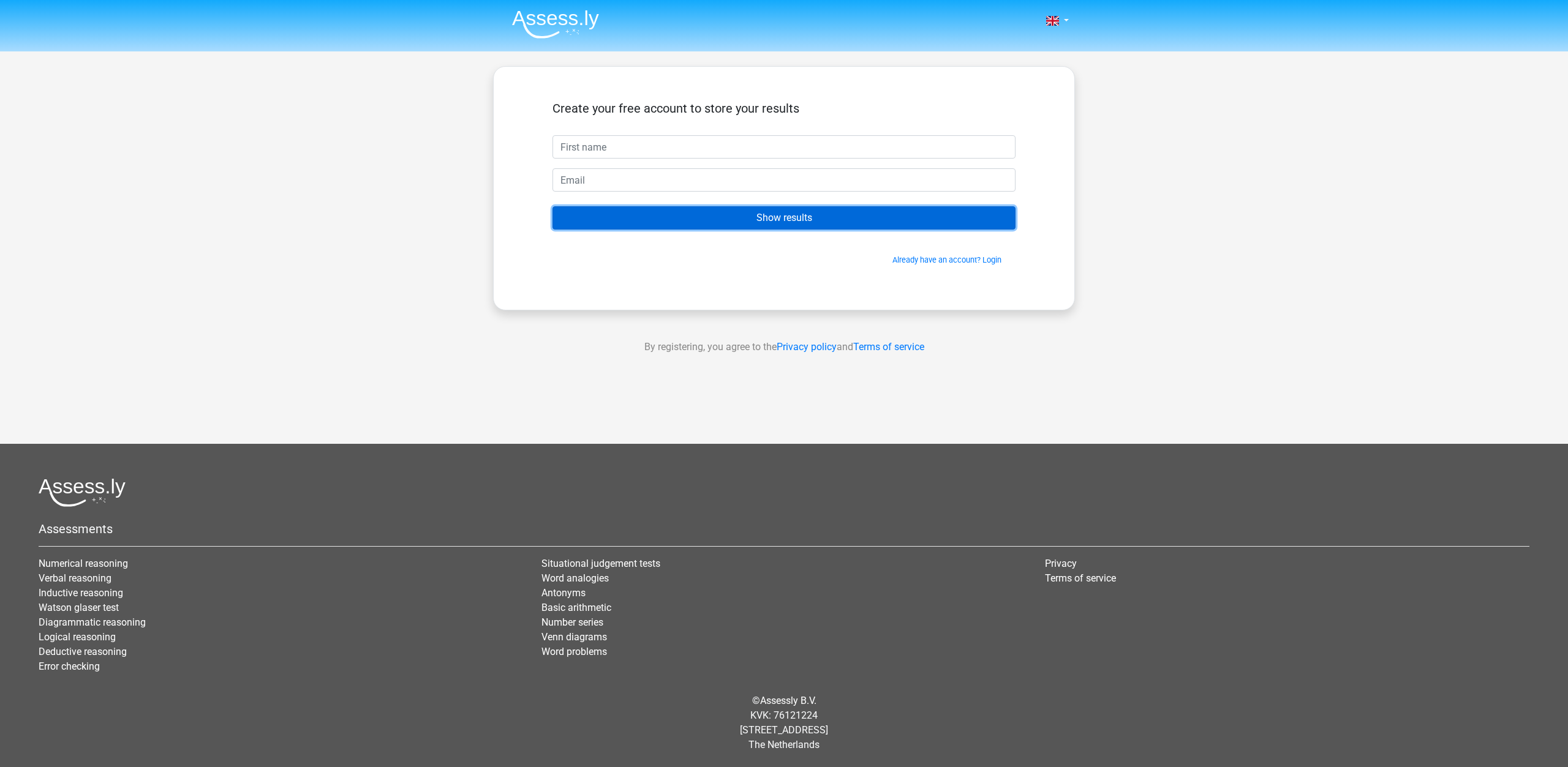
click at [675, 221] on input "Show results" at bounding box center [784, 218] width 463 height 24
type input "Tera"
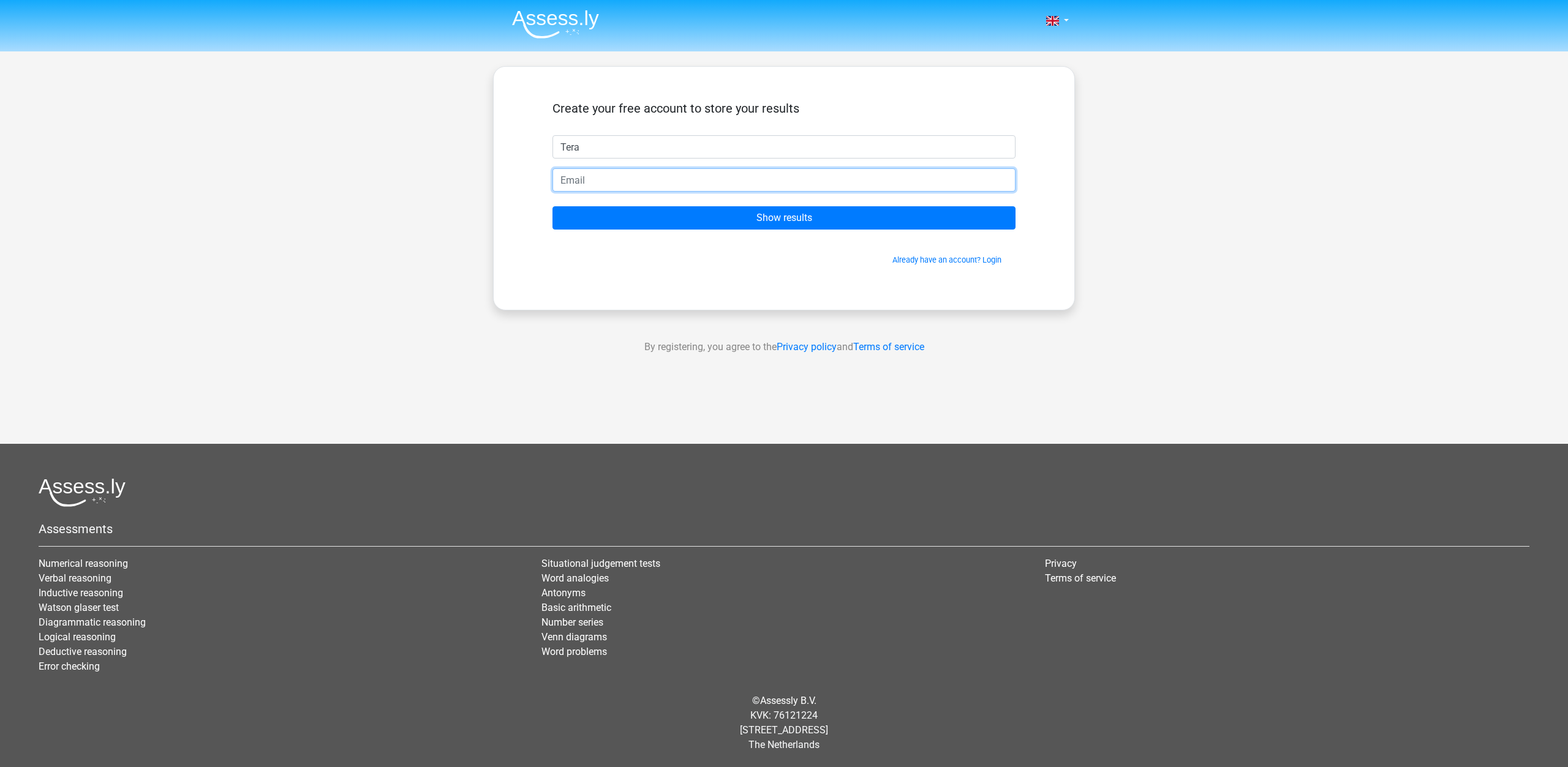
click at [658, 178] on input "email" at bounding box center [784, 180] width 463 height 24
type input "lalondt3@gmail.com"
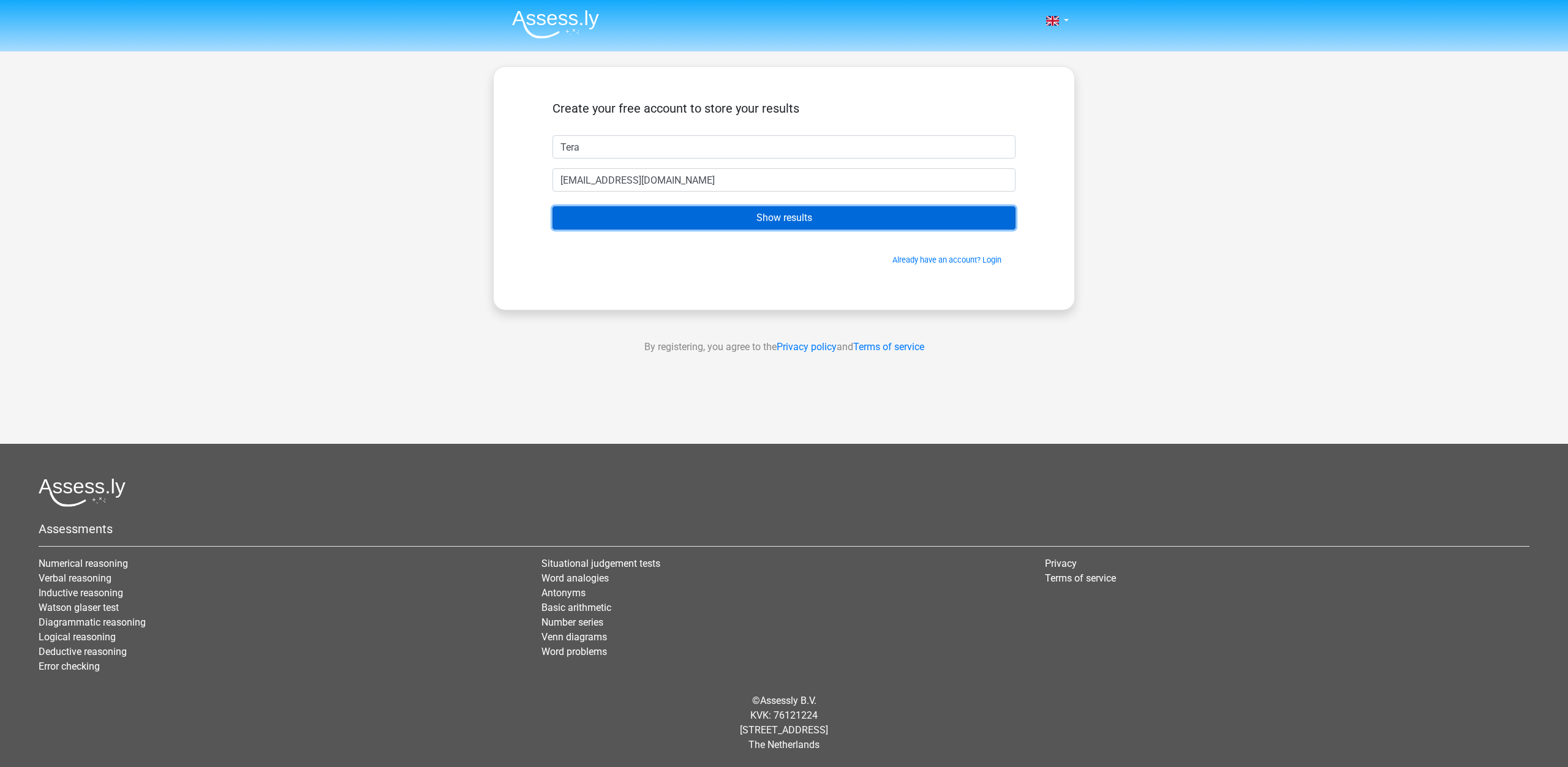
click at [622, 222] on input "Show results" at bounding box center [784, 218] width 463 height 24
click at [779, 220] on input "Show results" at bounding box center [784, 218] width 463 height 24
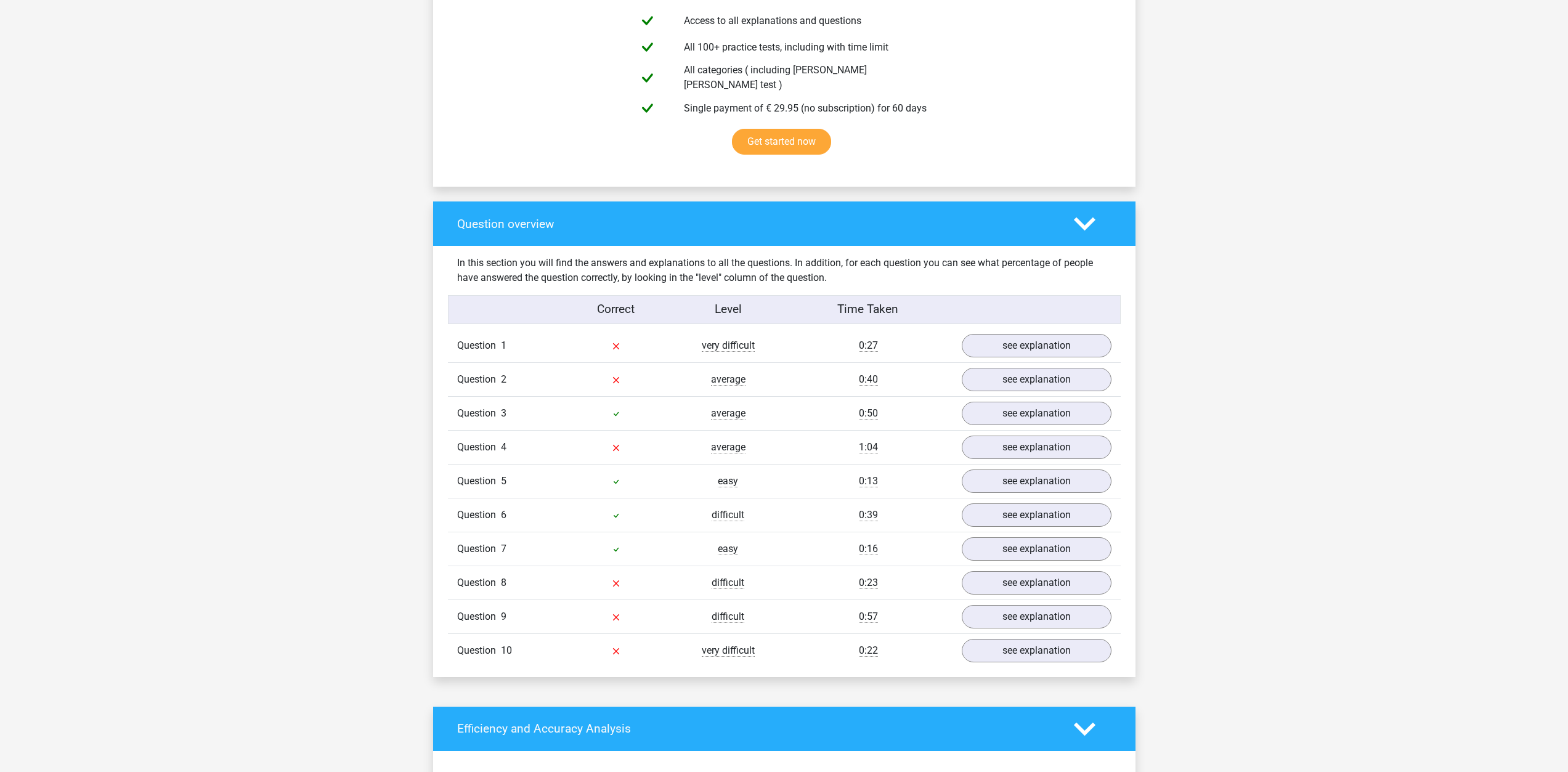
scroll to position [739, 0]
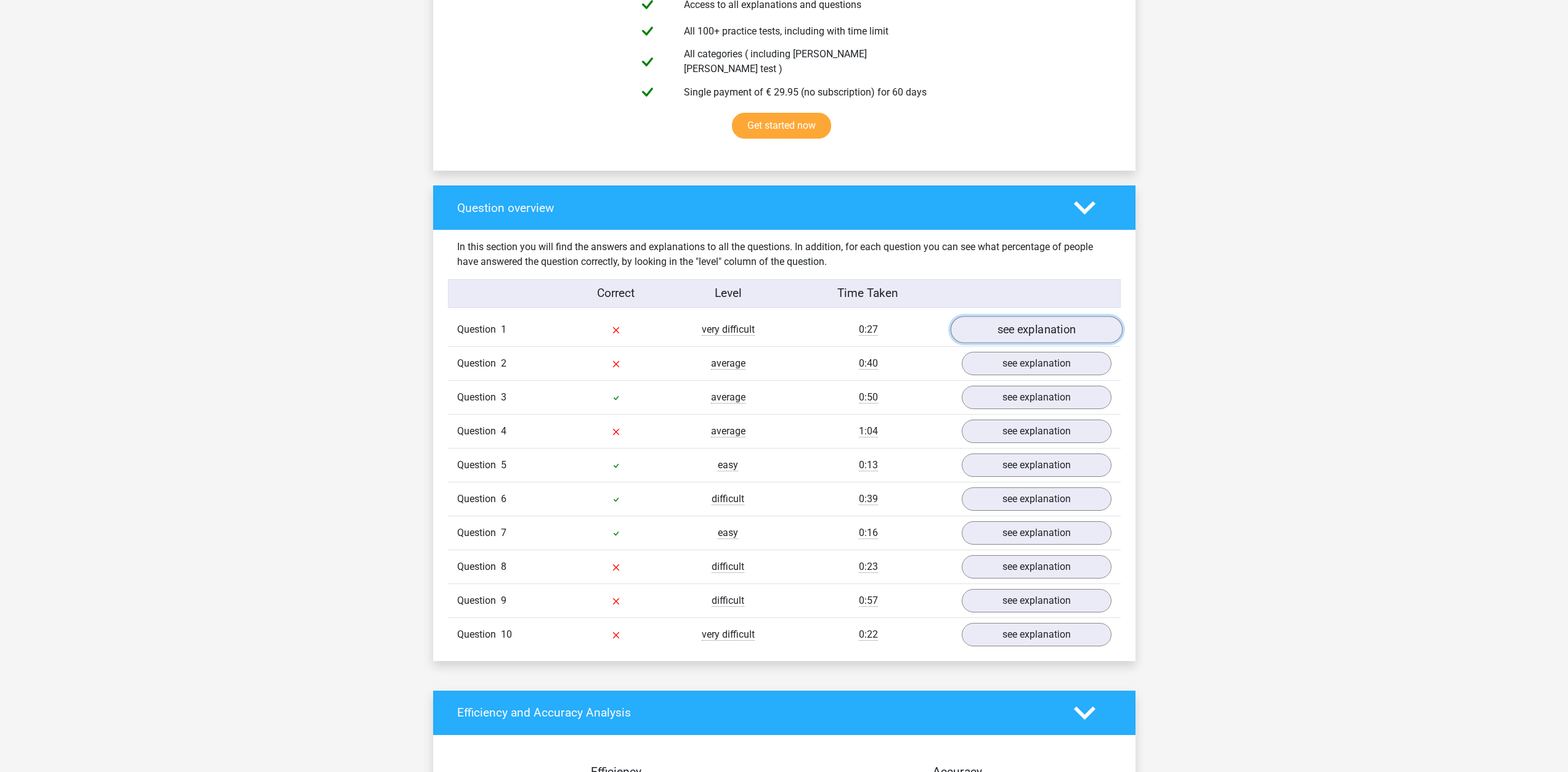
click at [996, 320] on link "see explanation" at bounding box center [1036, 330] width 172 height 27
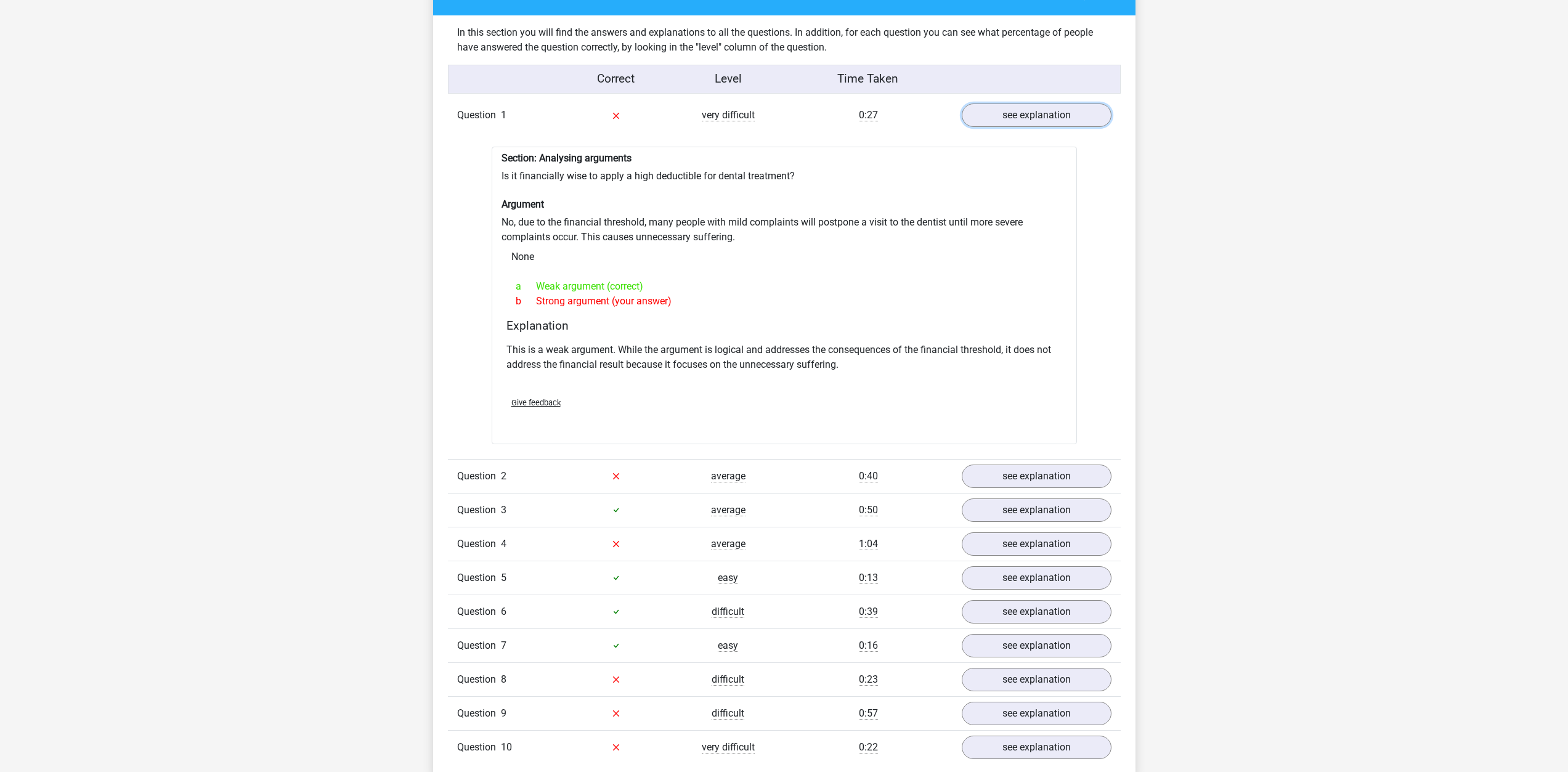
scroll to position [986, 0]
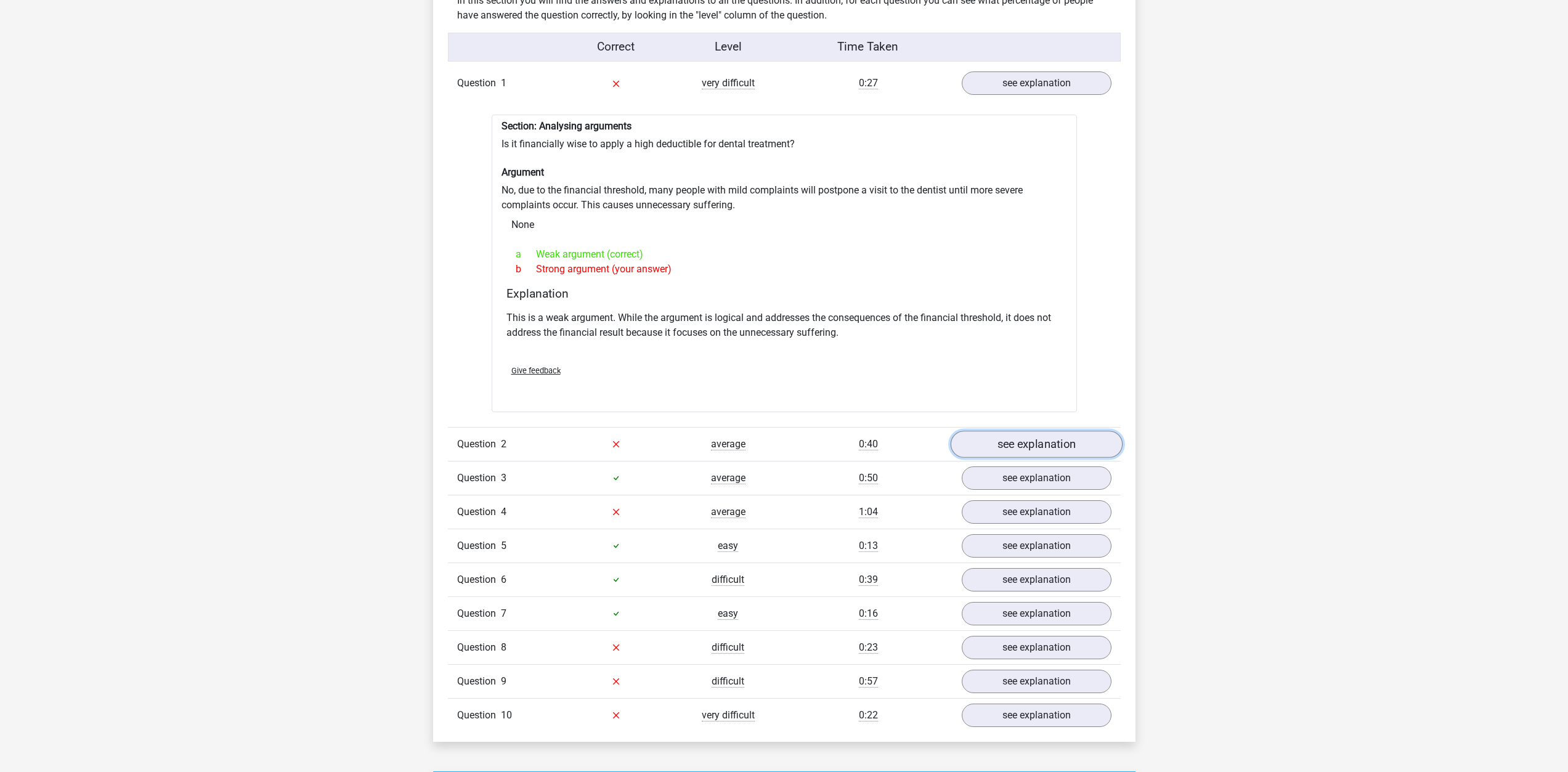
click at [1015, 431] on link "see explanation" at bounding box center [1036, 444] width 172 height 27
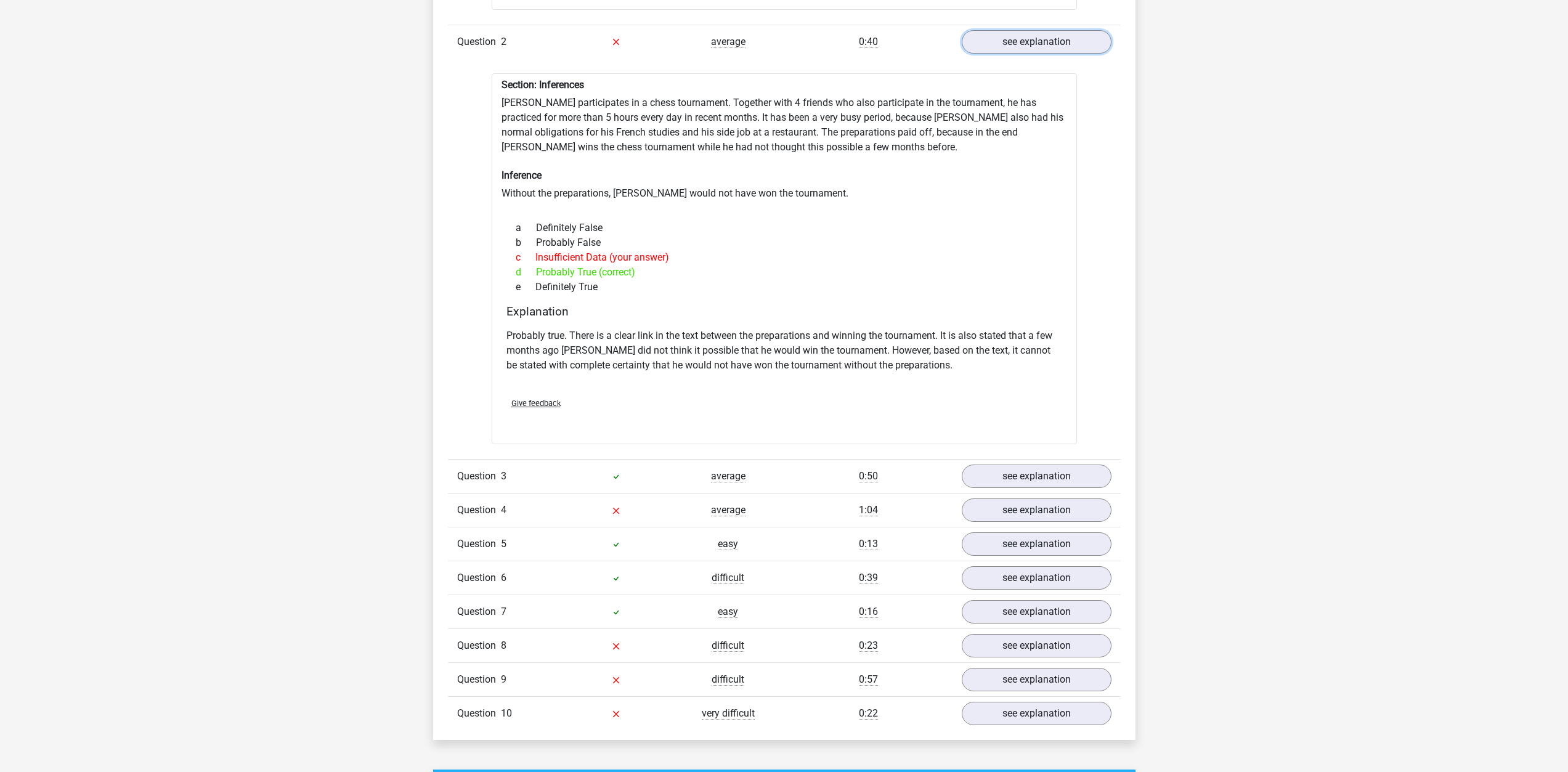
scroll to position [1418, 0]
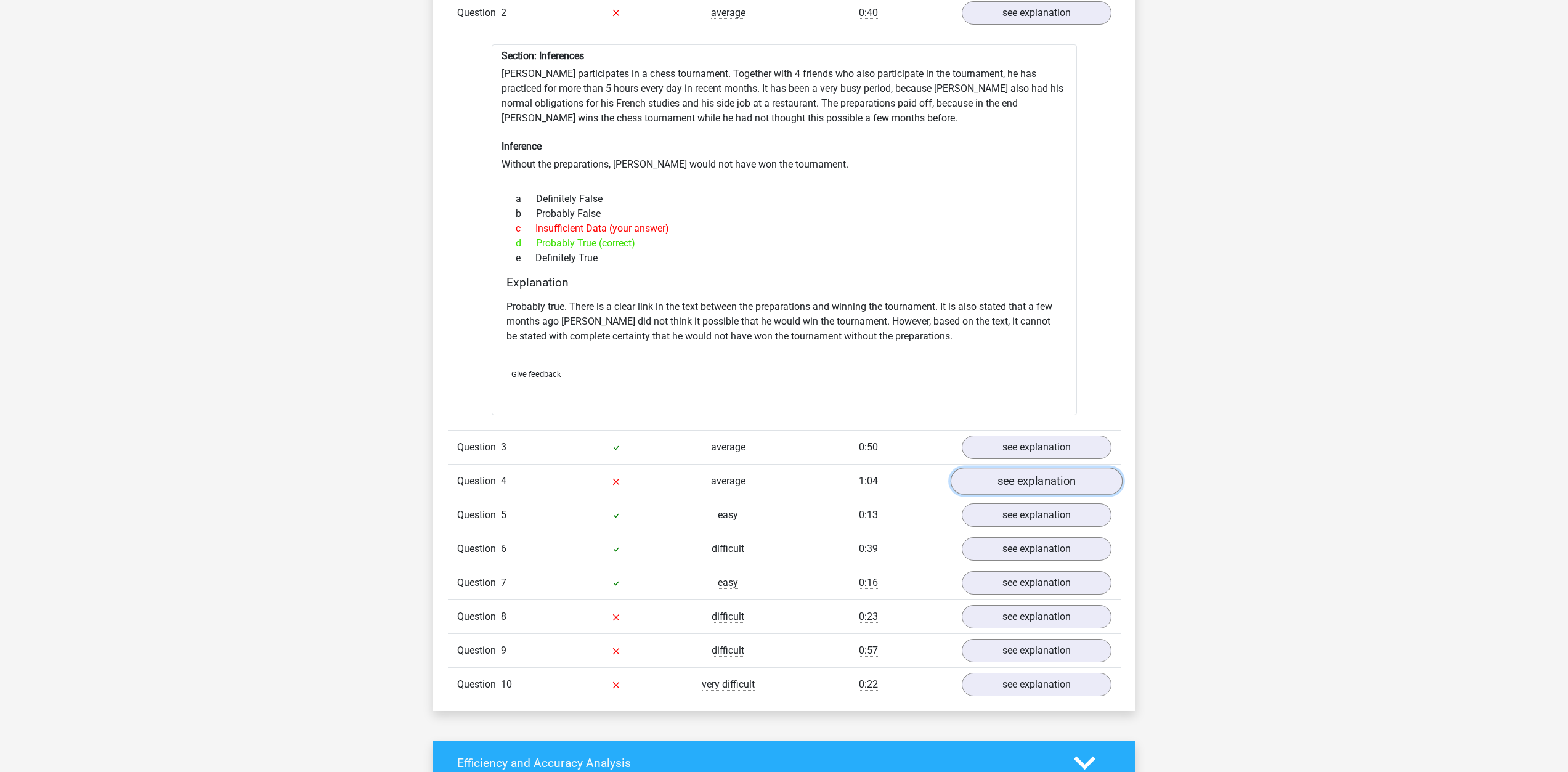
click at [1017, 480] on link "see explanation" at bounding box center [1036, 482] width 172 height 27
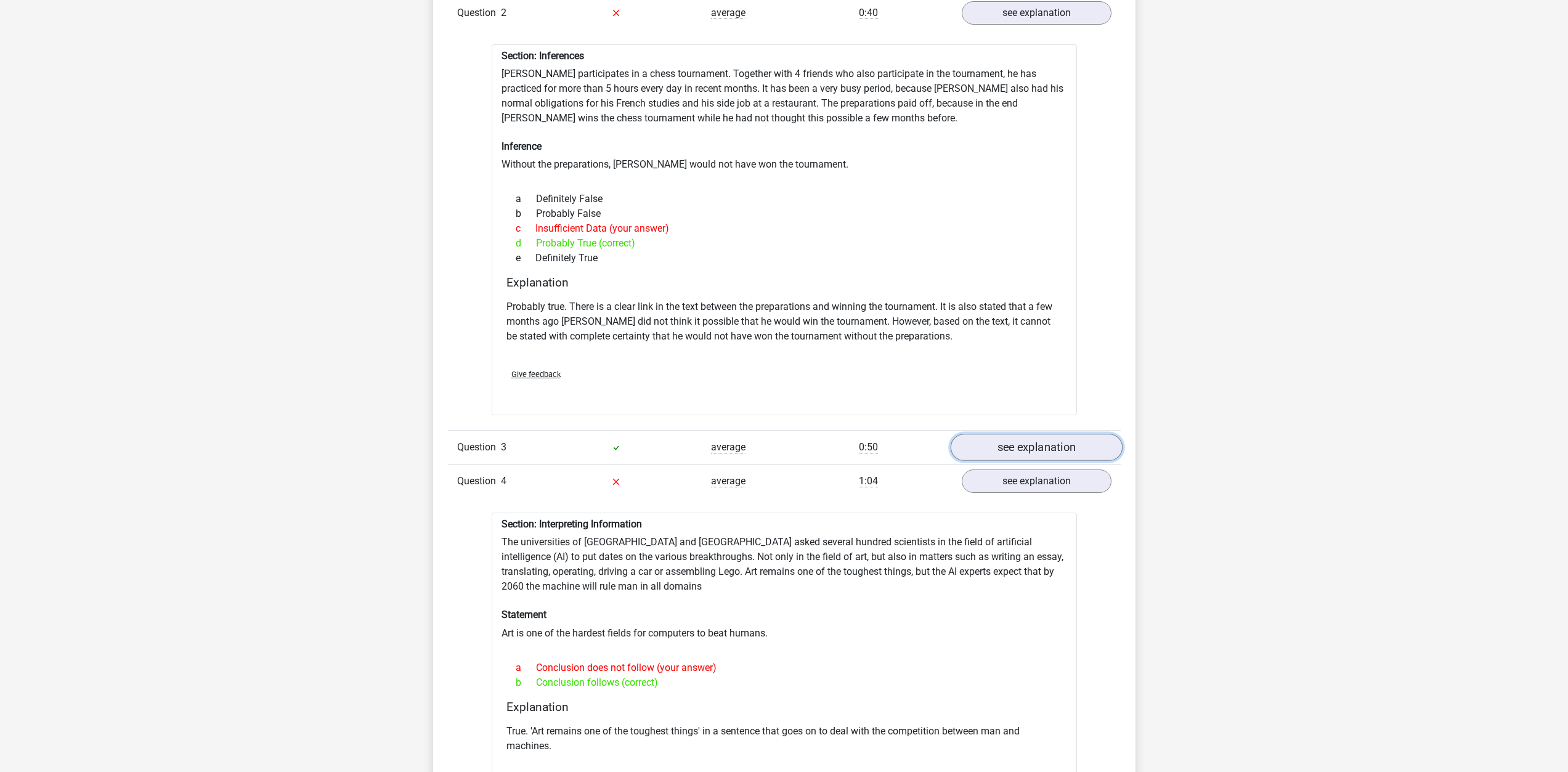
click at [996, 444] on link "see explanation" at bounding box center [1036, 448] width 172 height 27
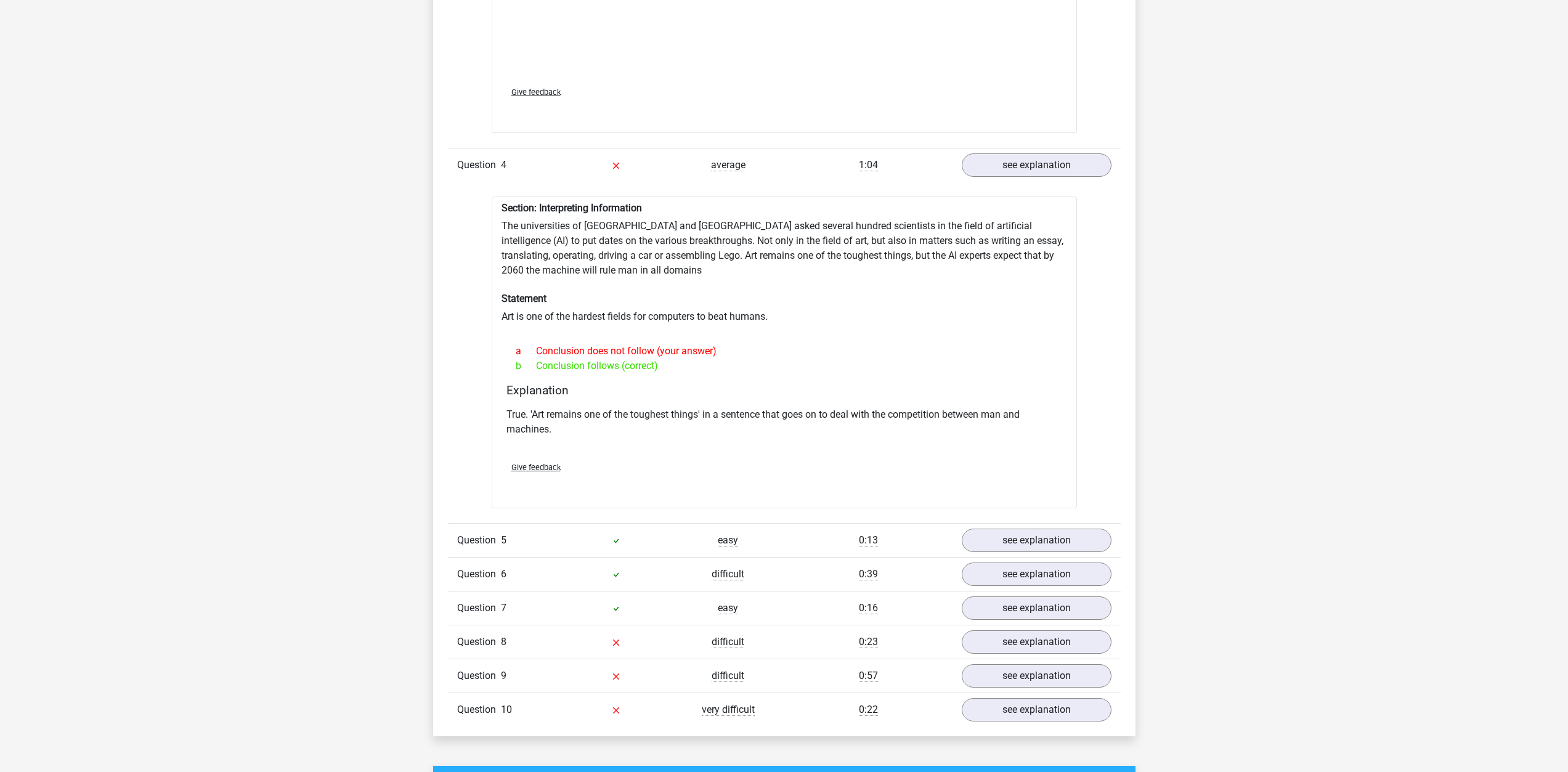
scroll to position [2465, 0]
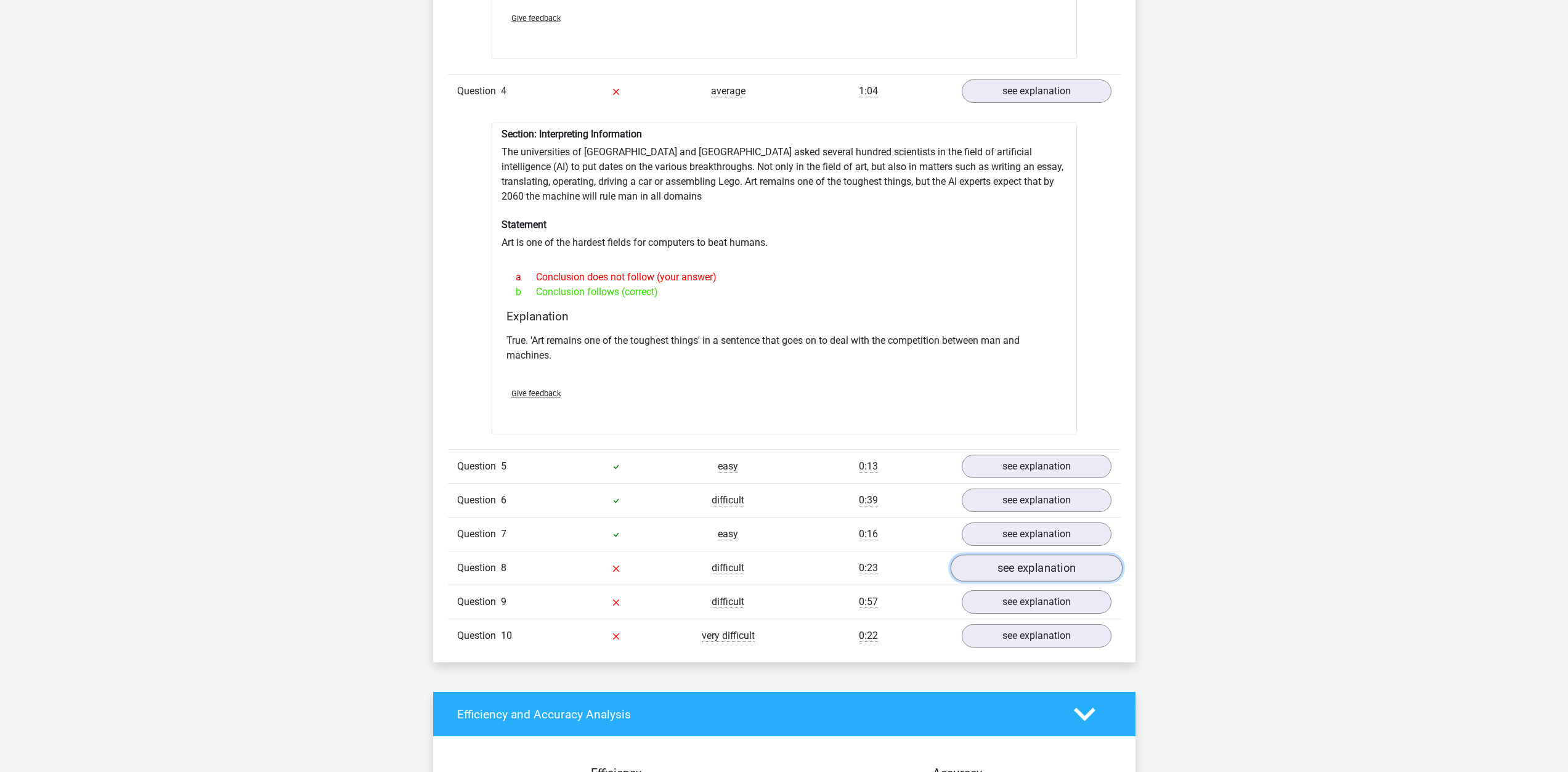
click at [982, 561] on link "see explanation" at bounding box center [1036, 569] width 172 height 27
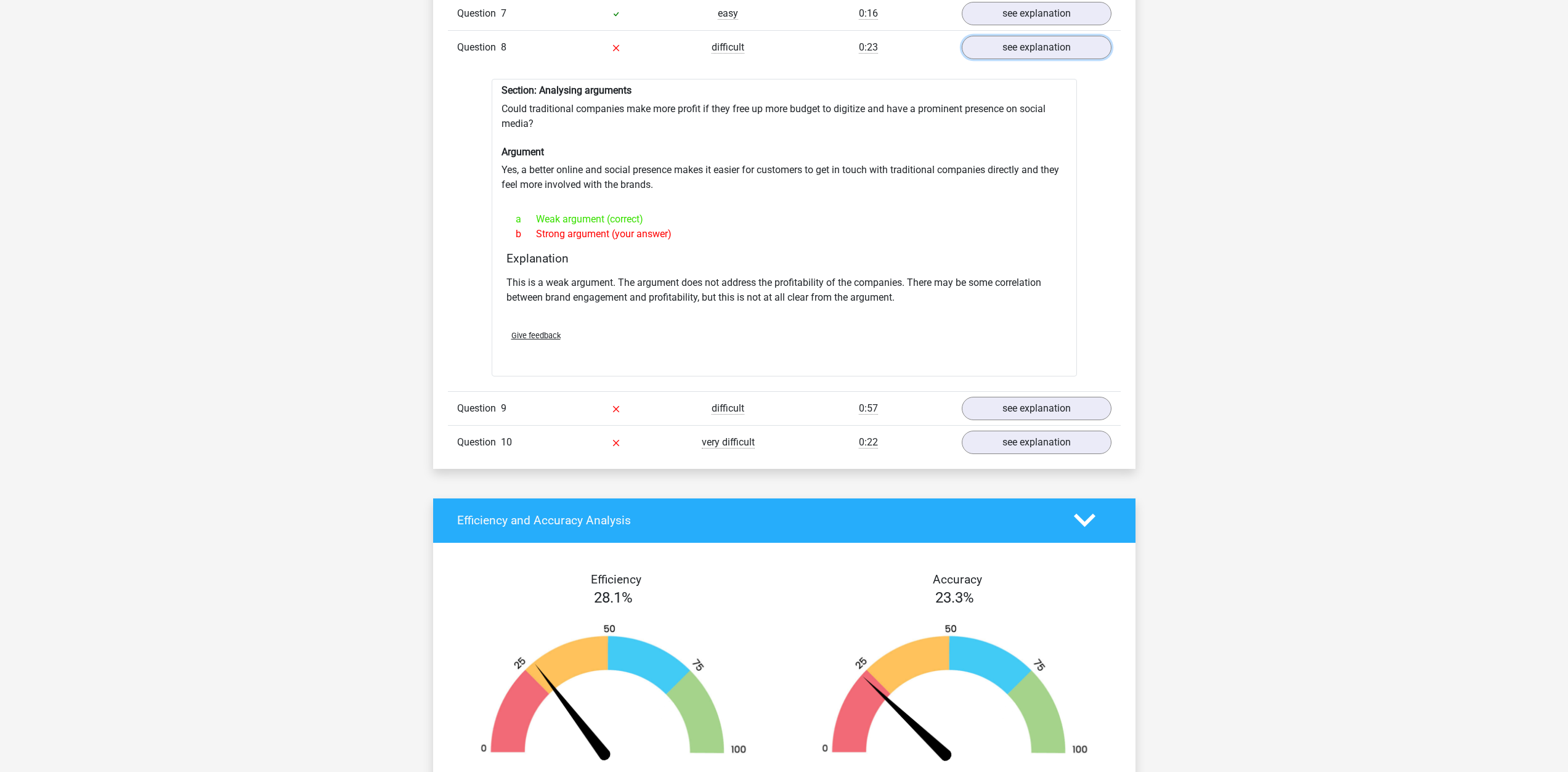
scroll to position [3020, 0]
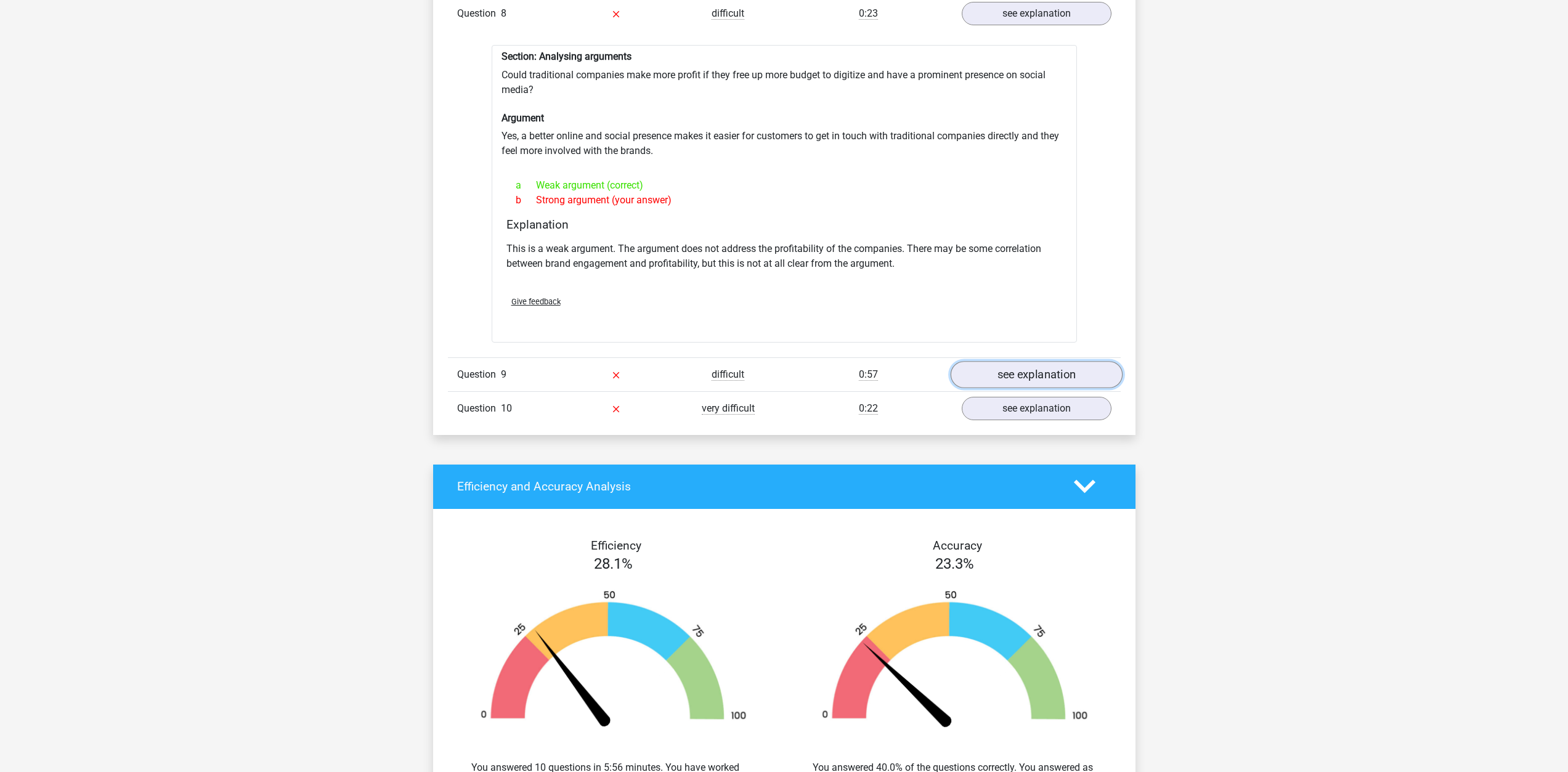
click at [1070, 361] on link "see explanation" at bounding box center [1036, 374] width 172 height 27
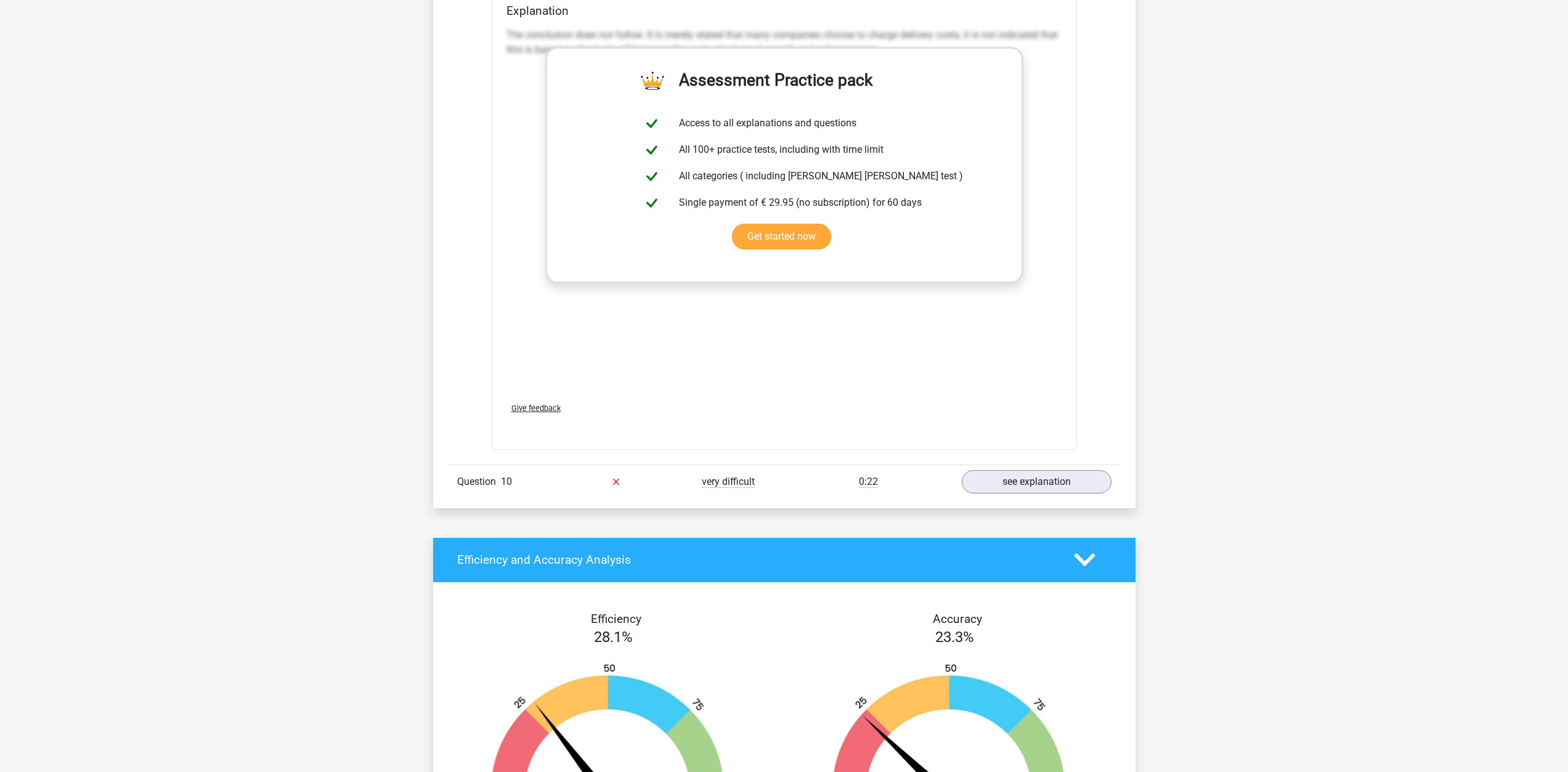
scroll to position [3636, 0]
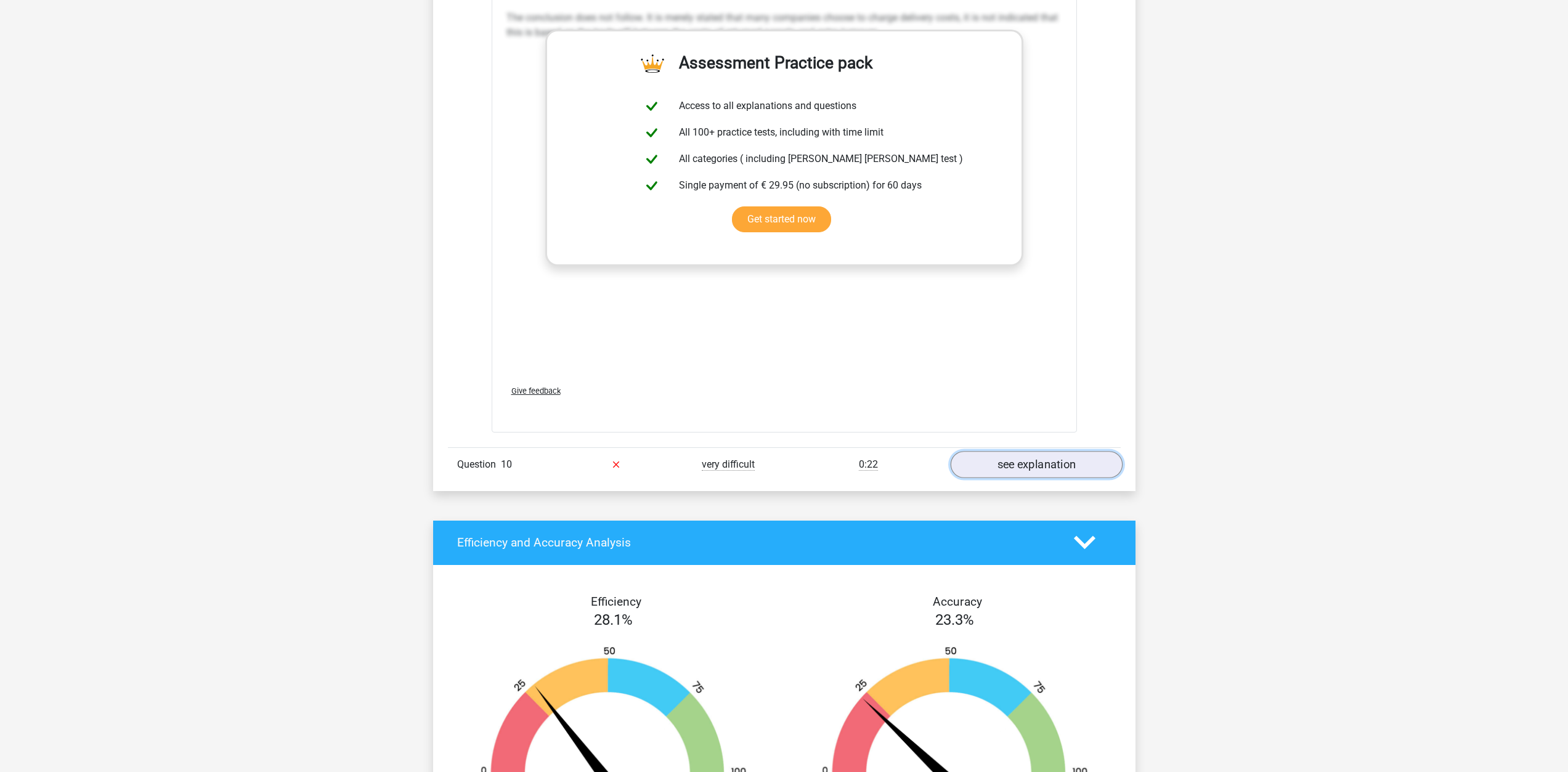
click at [1002, 452] on link "see explanation" at bounding box center [1036, 465] width 172 height 27
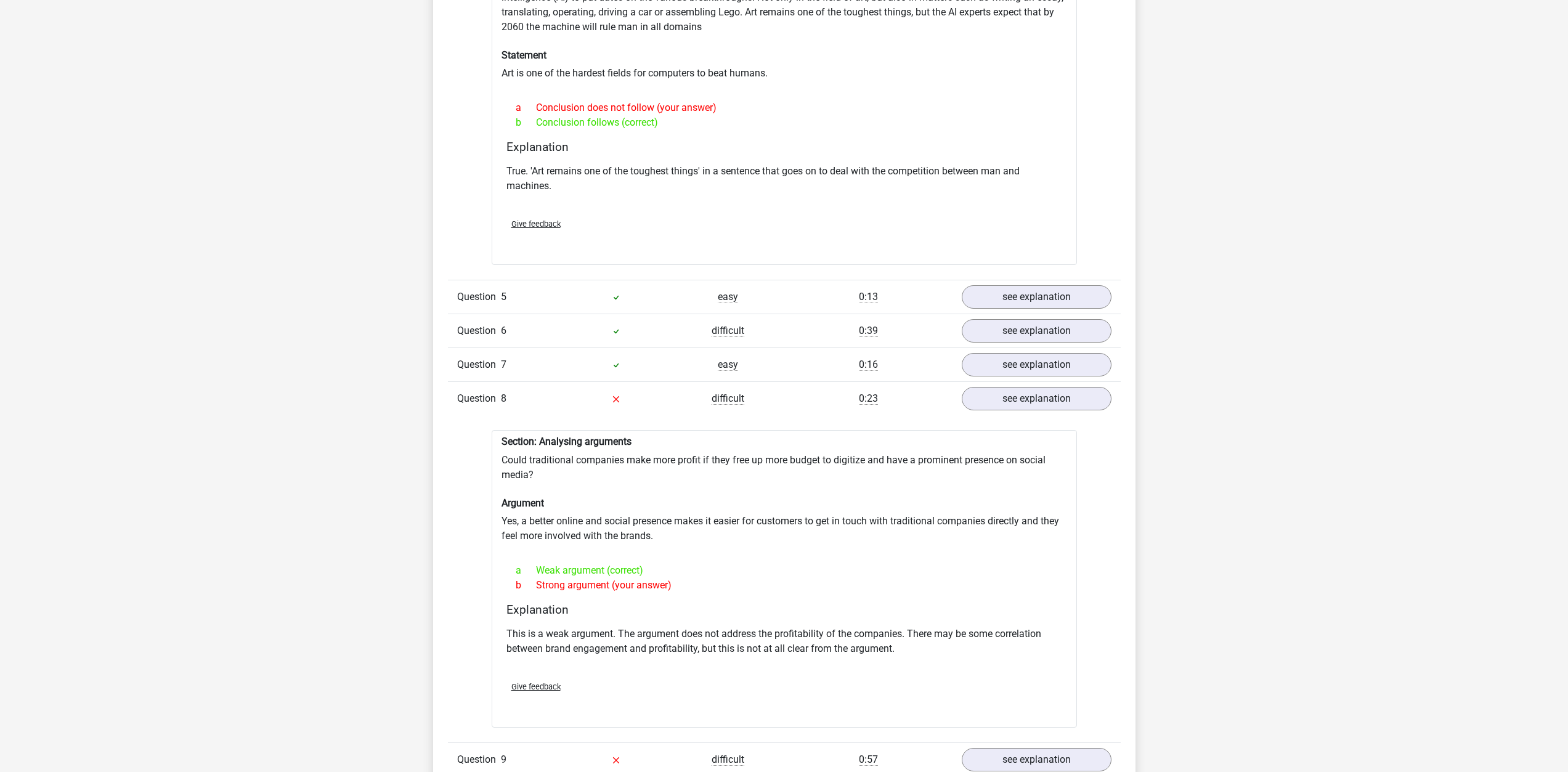
scroll to position [2465, 0]
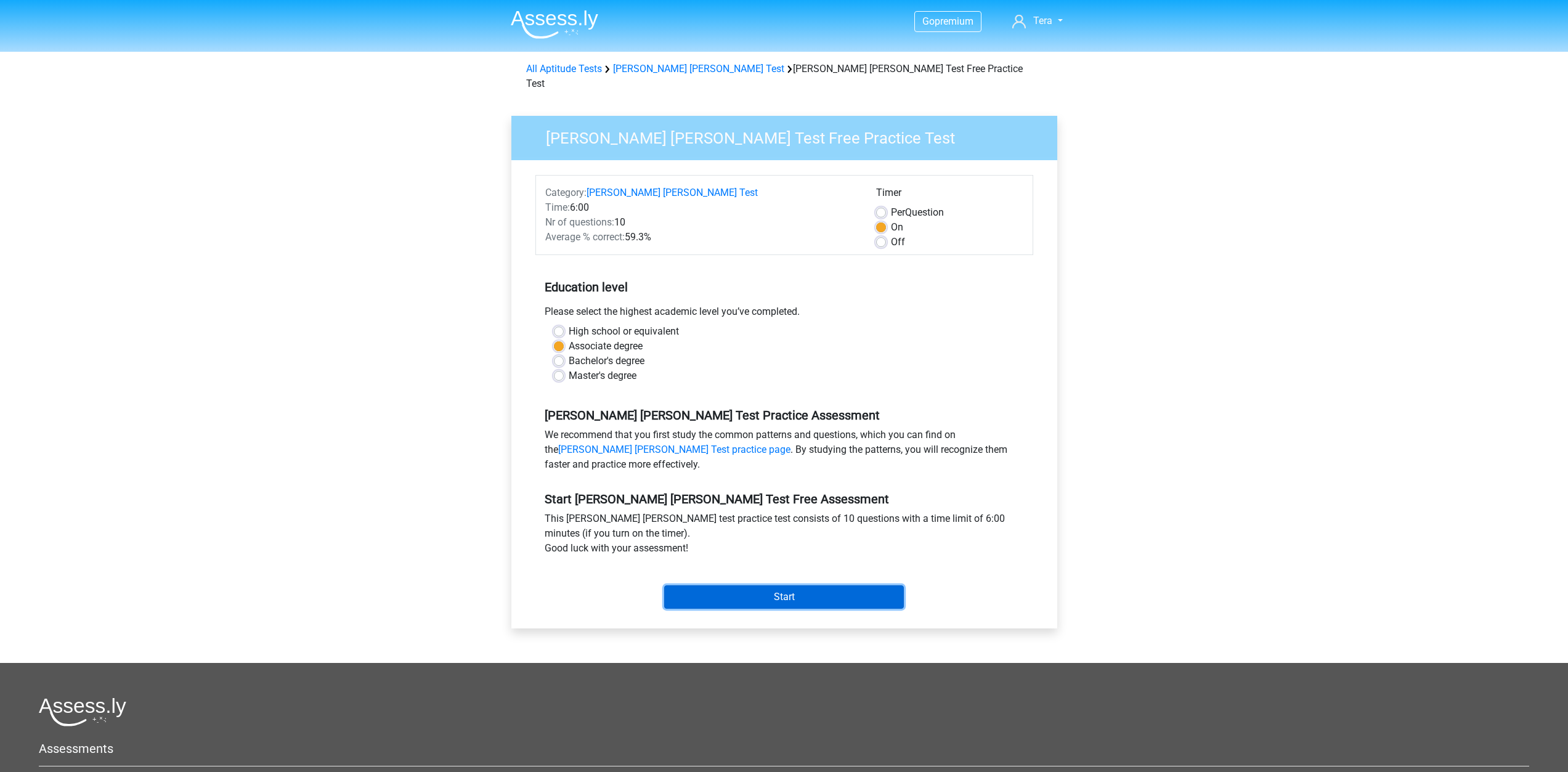
click at [770, 585] on input "Start" at bounding box center [784, 597] width 240 height 24
